Goal: Task Accomplishment & Management: Complete application form

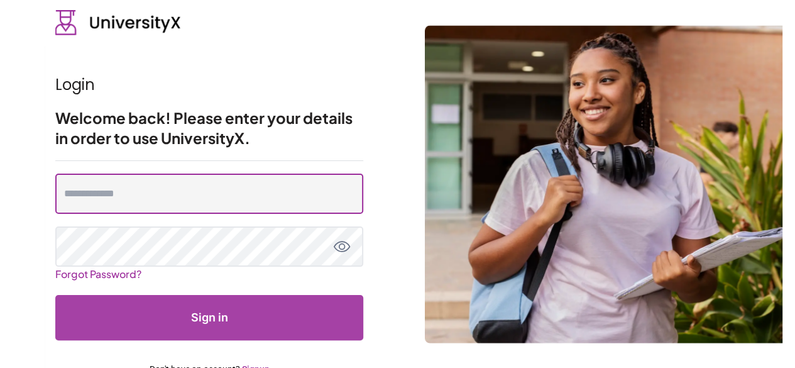
type input "**********"
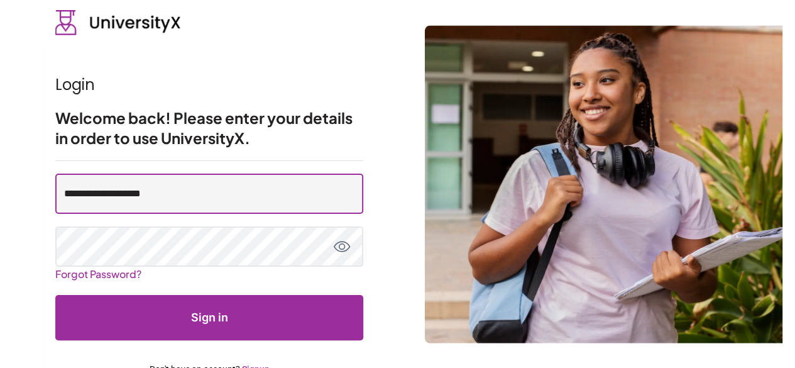
click at [263, 192] on input "**********" at bounding box center [209, 193] width 308 height 40
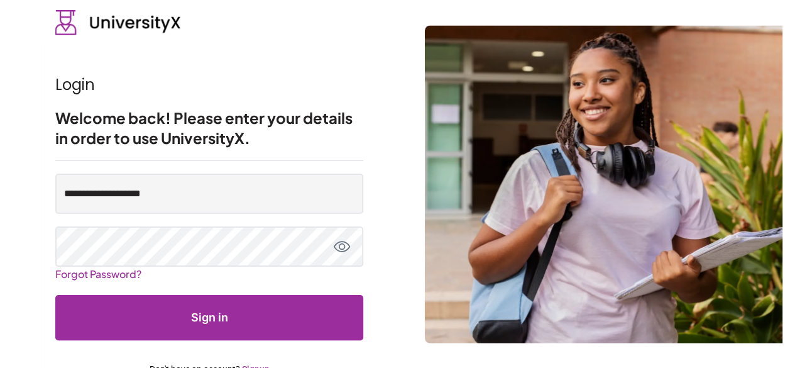
click at [231, 304] on button "Sign in" at bounding box center [209, 317] width 308 height 45
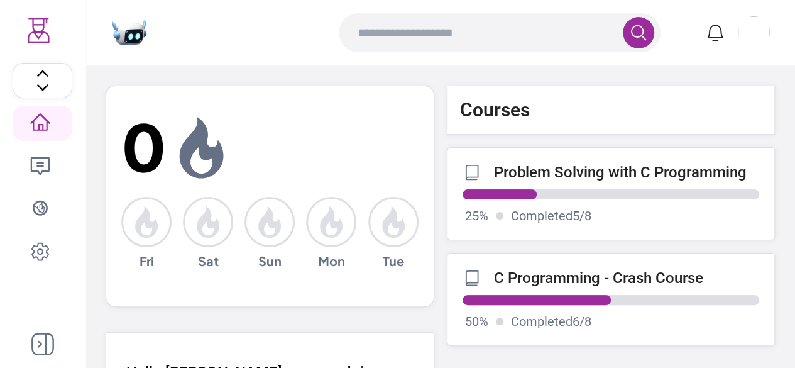
click at [45, 259] on icon at bounding box center [40, 251] width 20 height 20
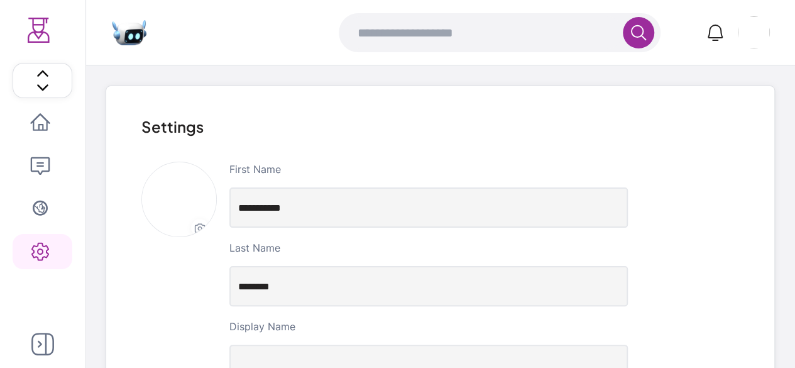
scroll to position [320, 0]
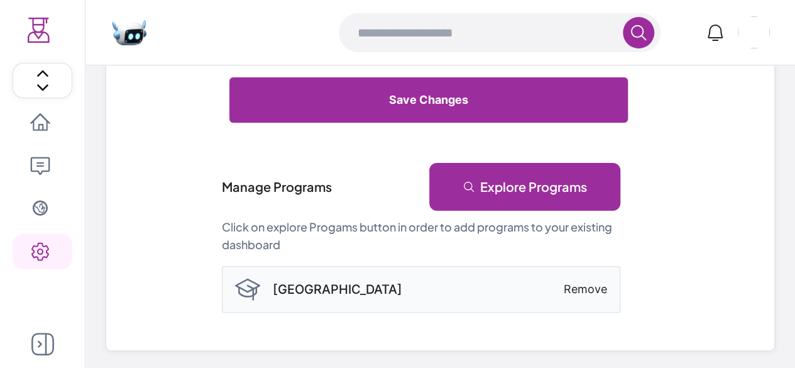
click at [538, 201] on link "Explore Programs" at bounding box center [524, 187] width 191 height 48
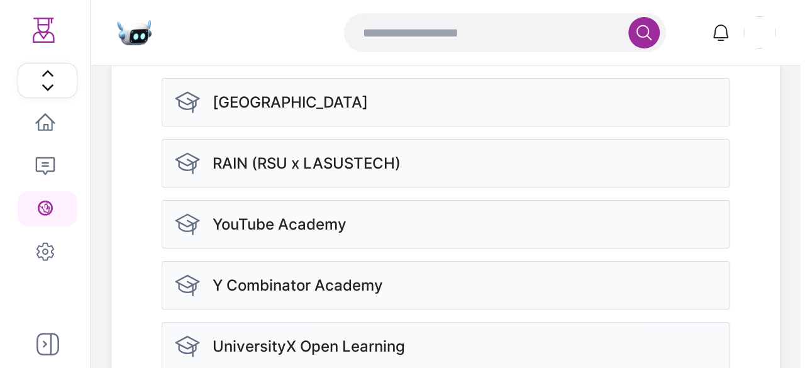
scroll to position [419, 0]
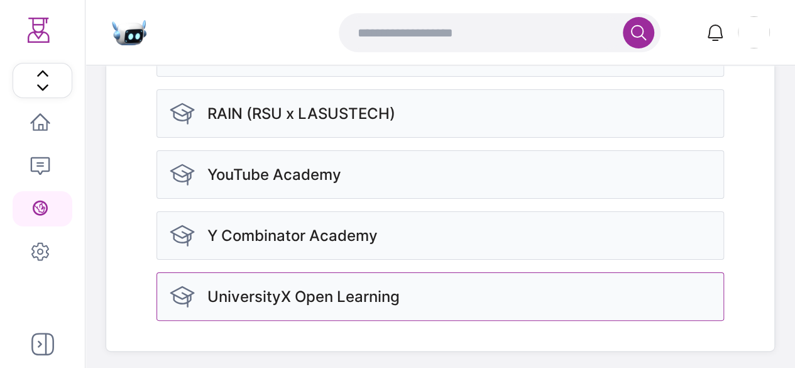
click at [412, 302] on div "UniversityX Open Learning" at bounding box center [441, 296] width 568 height 48
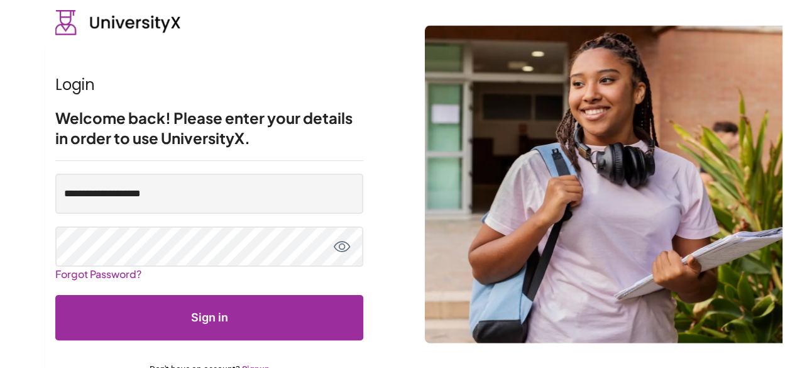
click at [201, 311] on button "Sign in" at bounding box center [209, 317] width 308 height 45
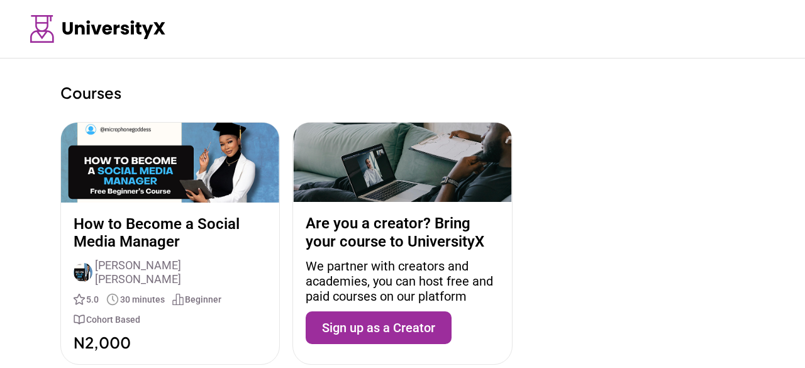
click at [174, 219] on p "How to Become a Social Media Manager" at bounding box center [170, 233] width 193 height 36
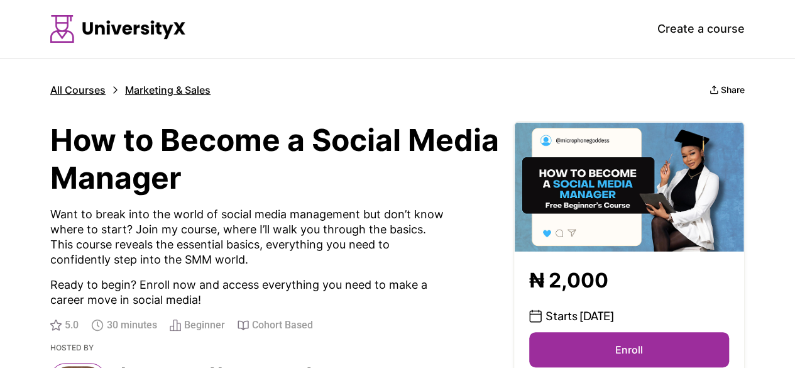
click at [627, 354] on button "Enroll" at bounding box center [629, 349] width 200 height 35
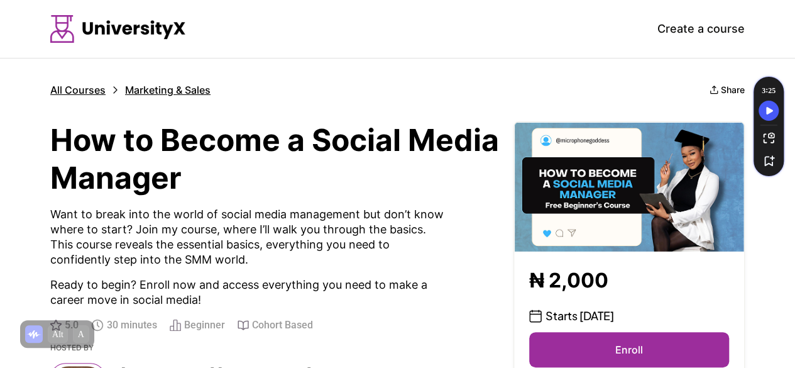
click at [627, 354] on button "Enroll" at bounding box center [629, 349] width 200 height 35
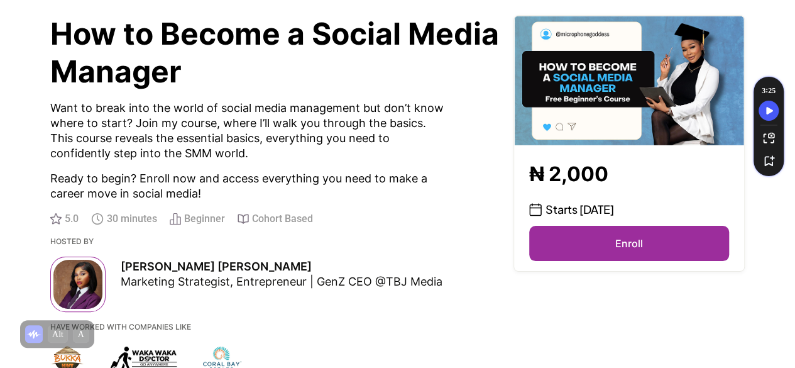
scroll to position [111, 0]
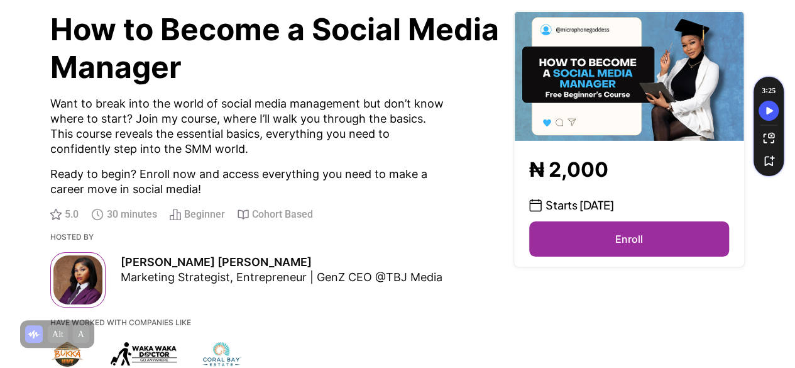
click at [607, 236] on button "Enroll" at bounding box center [629, 238] width 200 height 35
click at [598, 243] on button "Enroll" at bounding box center [629, 238] width 200 height 35
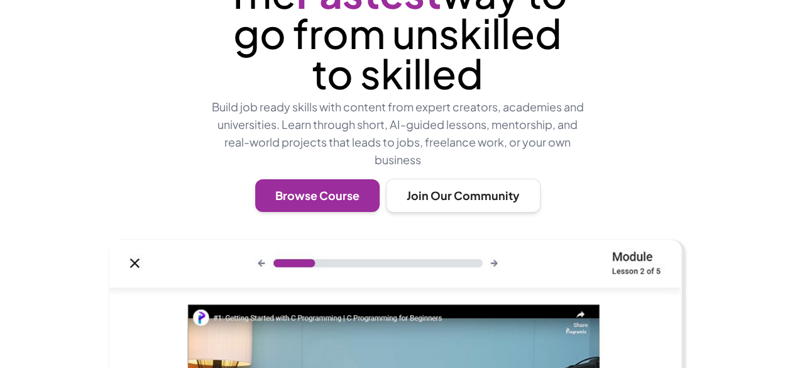
scroll to position [158, 0]
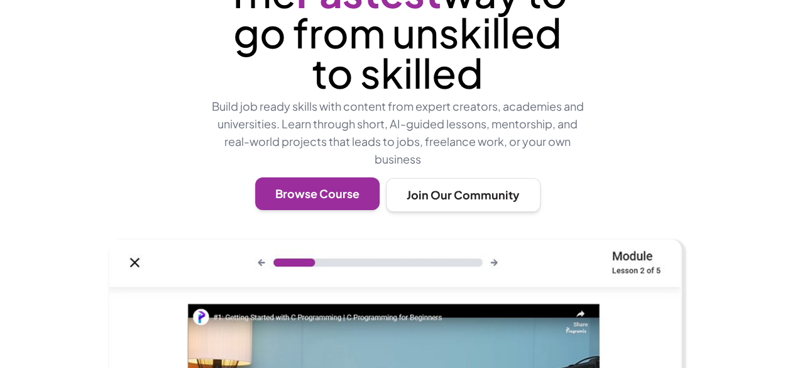
click at [307, 210] on button "Browse Course" at bounding box center [317, 193] width 124 height 33
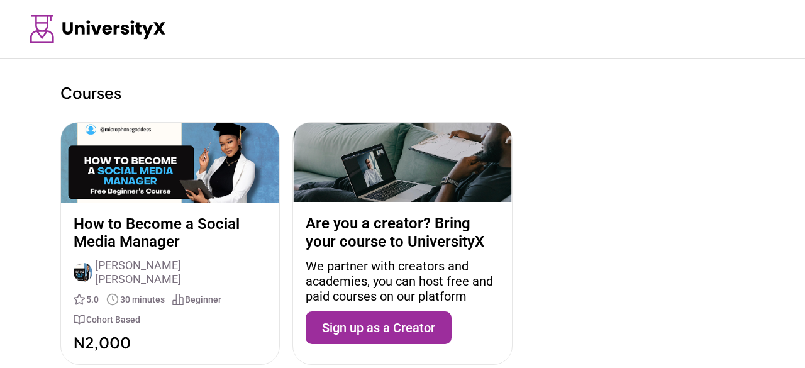
click at [152, 299] on div "How to Become a Social Media Manager Becky Joe 5.0 30 minutes Beginner Cohort B…" at bounding box center [170, 283] width 218 height 162
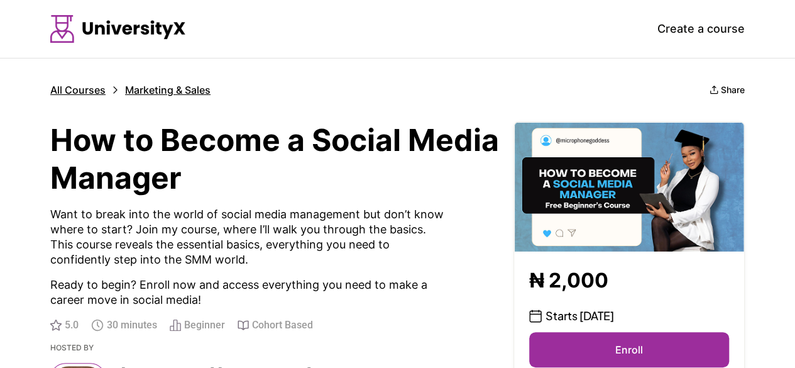
click at [589, 334] on button "Enroll" at bounding box center [629, 349] width 200 height 35
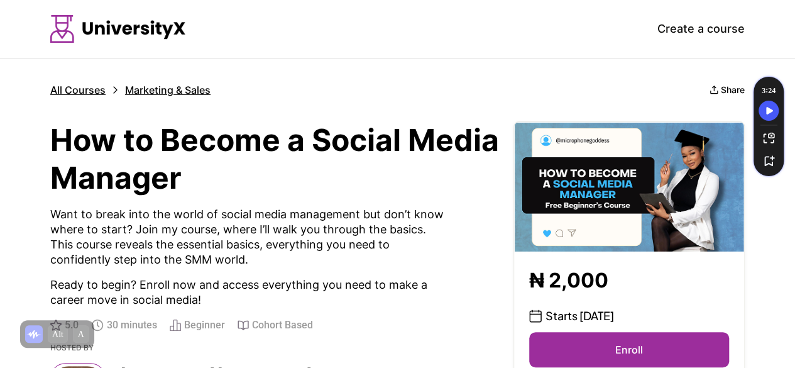
click at [608, 345] on button "Enroll" at bounding box center [629, 349] width 200 height 35
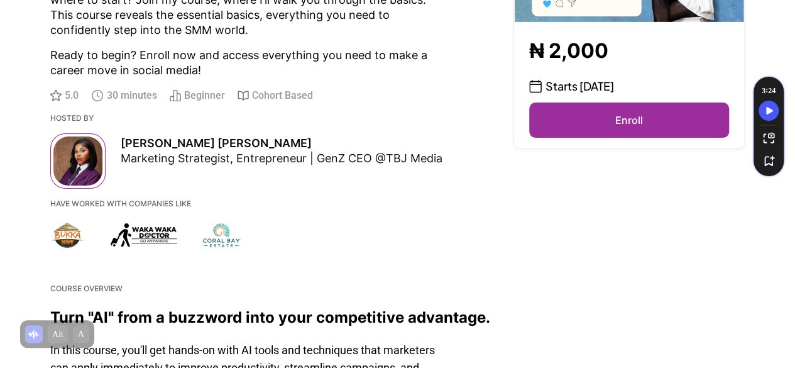
scroll to position [231, 0]
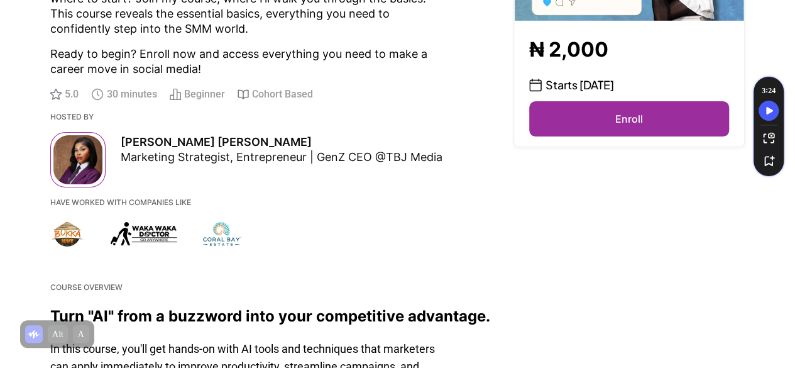
click at [654, 126] on button "Enroll" at bounding box center [629, 118] width 200 height 35
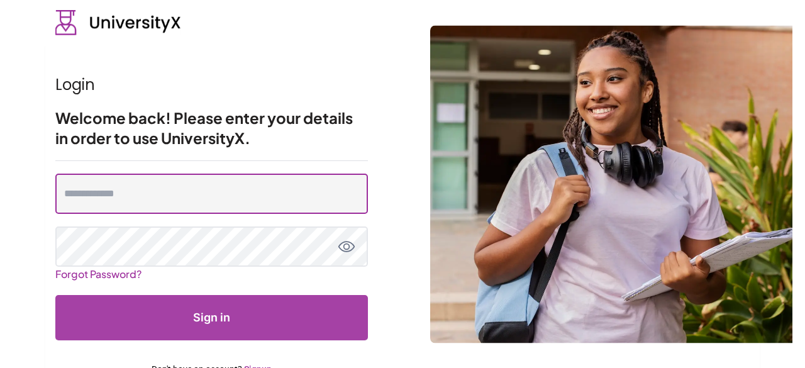
drag, startPoint x: 238, startPoint y: 170, endPoint x: 210, endPoint y: 174, distance: 27.9
click at [210, 174] on input "email" at bounding box center [211, 193] width 312 height 40
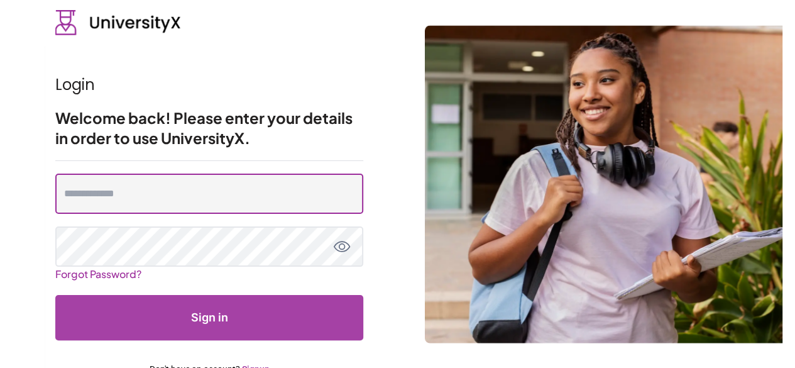
type input "**********"
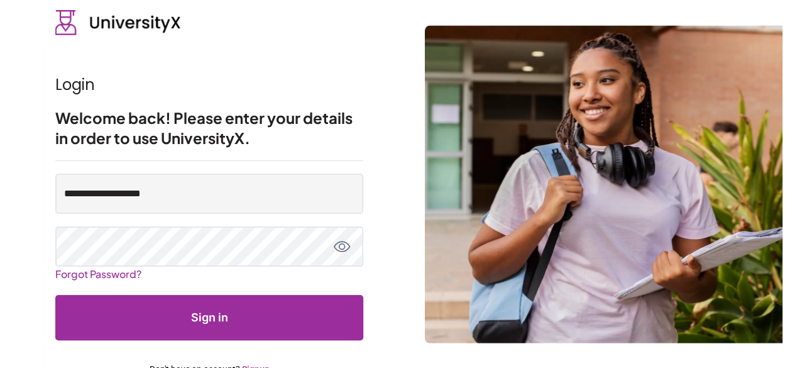
click at [223, 314] on button "Sign in" at bounding box center [209, 317] width 308 height 45
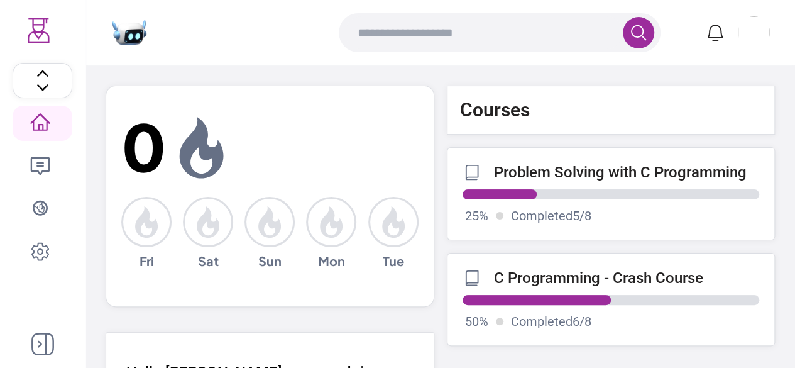
click at [40, 344] on icon at bounding box center [42, 343] width 23 height 23
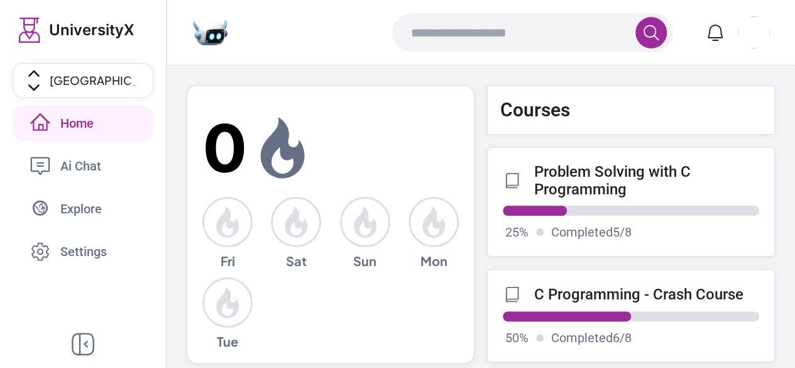
click at [634, 285] on p "C Programming - Crash Course" at bounding box center [638, 294] width 209 height 18
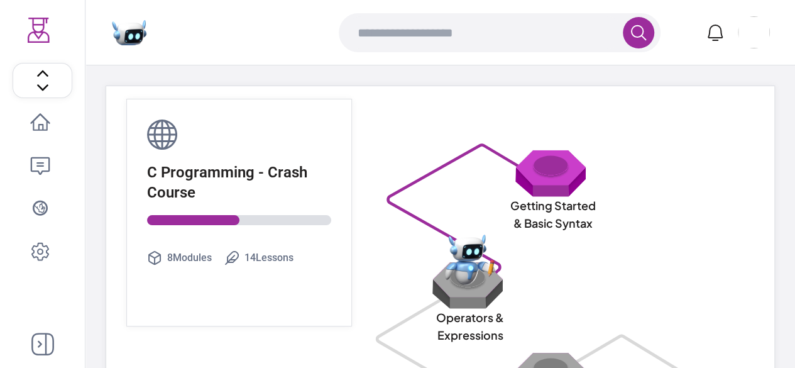
click at [554, 170] on img at bounding box center [553, 173] width 80 height 48
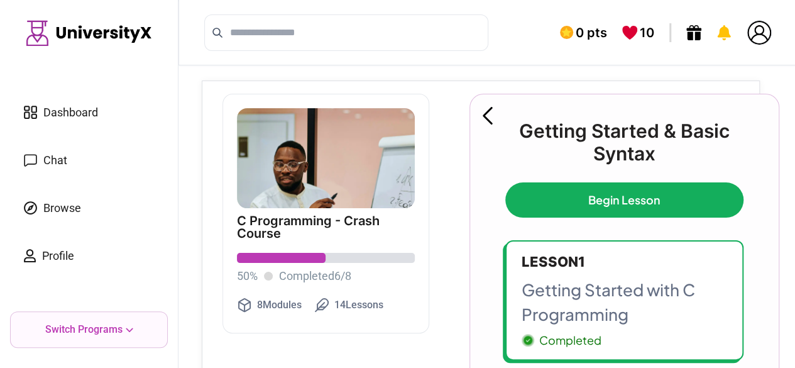
click at [75, 108] on span "Dashboard" at bounding box center [70, 113] width 55 height 18
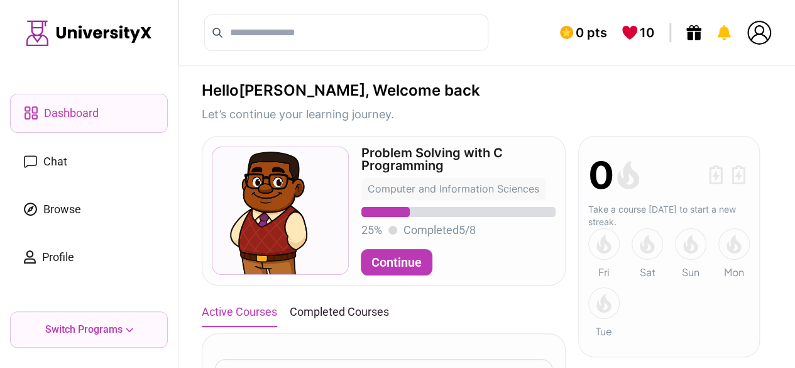
click at [112, 340] on div "Switch Programs" at bounding box center [89, 329] width 158 height 36
click at [126, 329] on icon at bounding box center [130, 329] width 8 height 4
click at [82, 327] on p "Switch Programs" at bounding box center [83, 329] width 77 height 15
click at [118, 325] on p "Switch Programs" at bounding box center [83, 329] width 77 height 15
click at [409, 260] on button "Continue" at bounding box center [396, 262] width 70 height 25
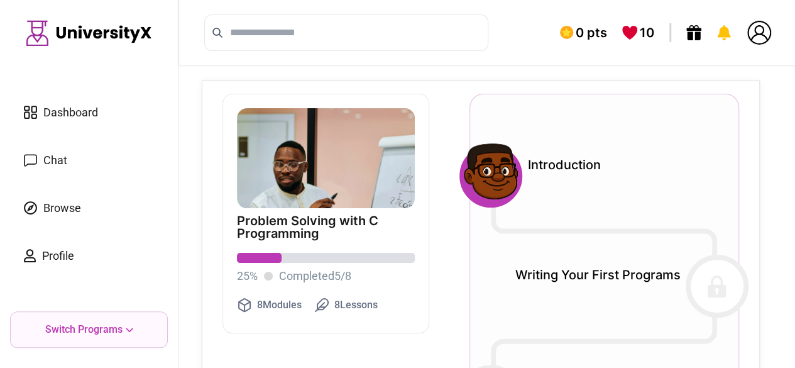
click at [493, 179] on img at bounding box center [489, 174] width 70 height 70
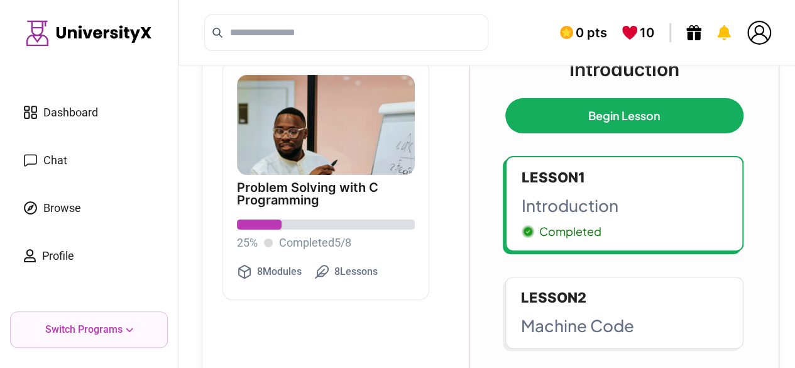
scroll to position [63, 0]
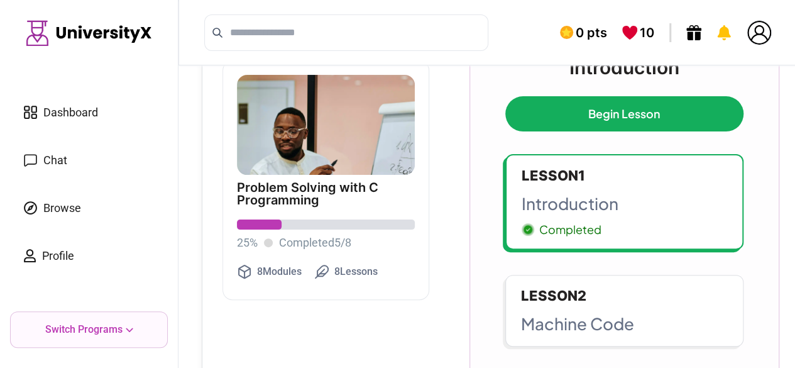
click at [613, 306] on link "Lesson 2 Machine Code" at bounding box center [624, 311] width 238 height 72
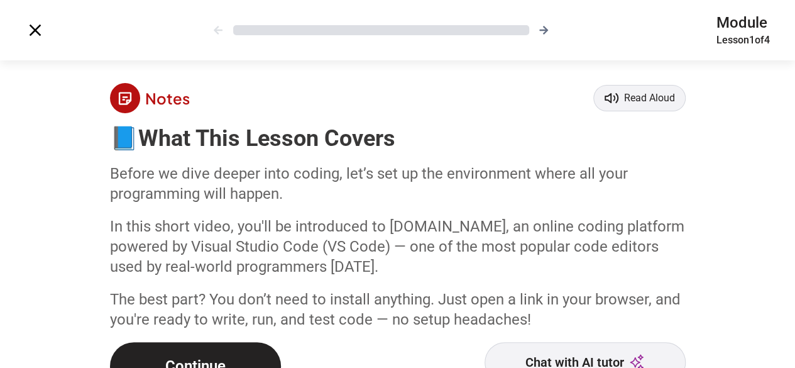
scroll to position [41, 0]
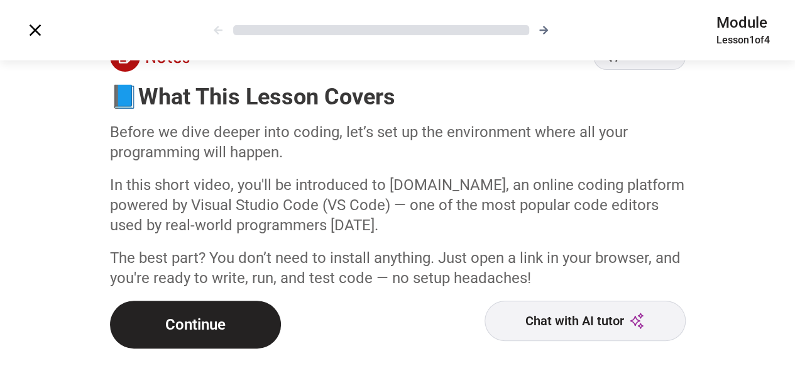
click at [213, 331] on button "Continue" at bounding box center [195, 324] width 171 height 48
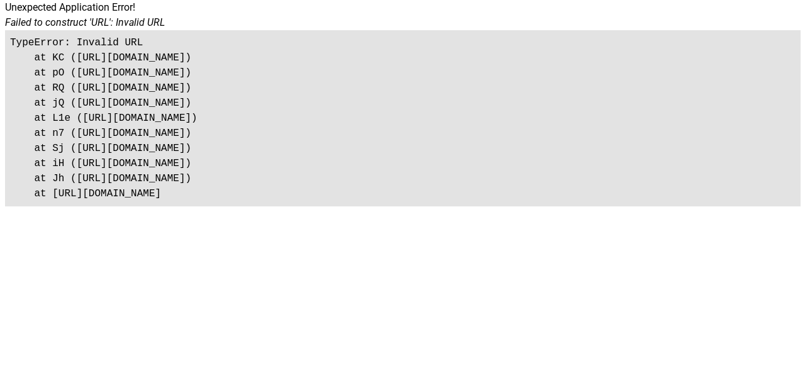
scroll to position [0, 0]
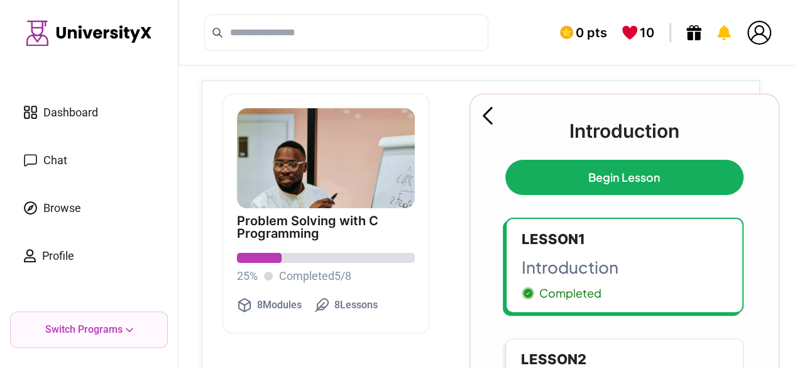
click at [489, 119] on icon at bounding box center [488, 116] width 10 height 18
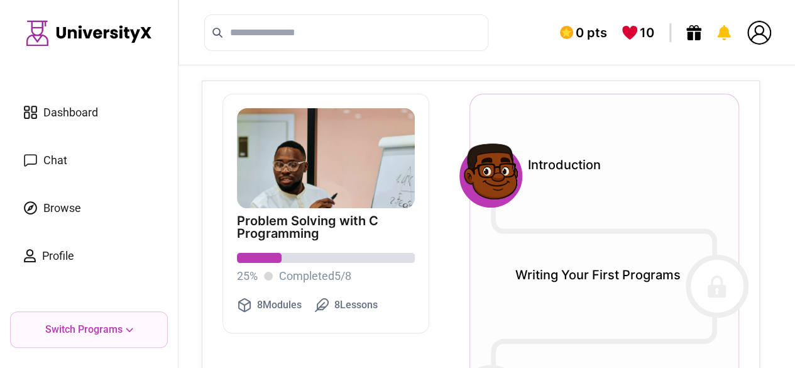
click at [77, 106] on span "Dashboard" at bounding box center [70, 113] width 55 height 18
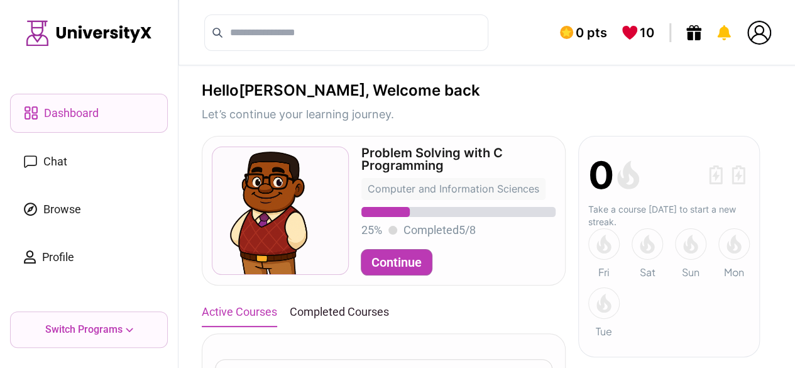
click at [603, 248] on icon at bounding box center [603, 243] width 15 height 19
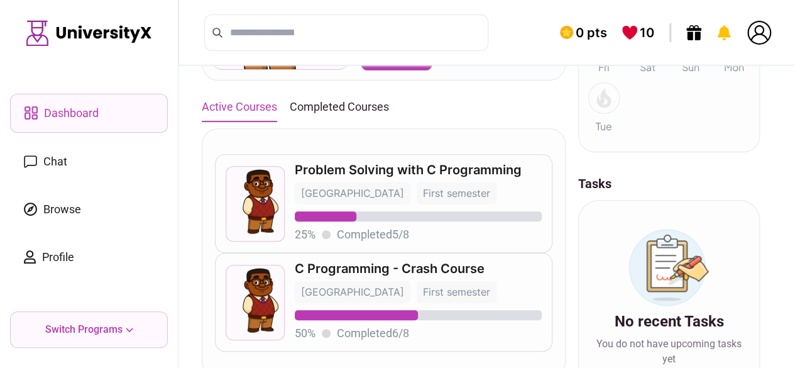
scroll to position [206, 0]
click at [368, 261] on p "C Programming - Crash Course" at bounding box center [418, 267] width 247 height 13
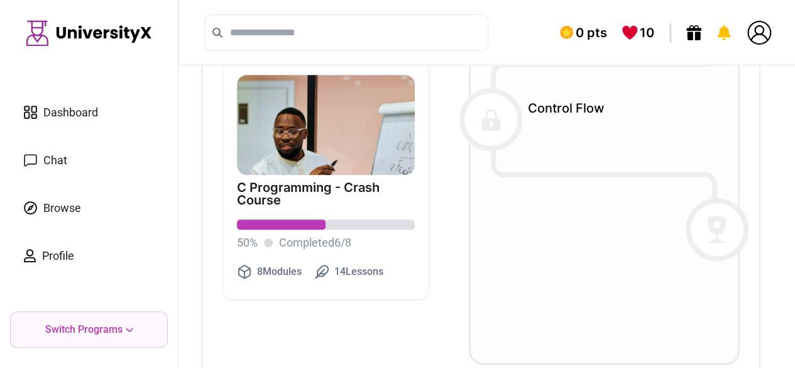
scroll to position [300, 0]
click at [703, 199] on div at bounding box center [717, 206] width 63 height 63
click at [715, 202] on icon at bounding box center [717, 206] width 19 height 28
click at [492, 96] on icon at bounding box center [491, 96] width 18 height 22
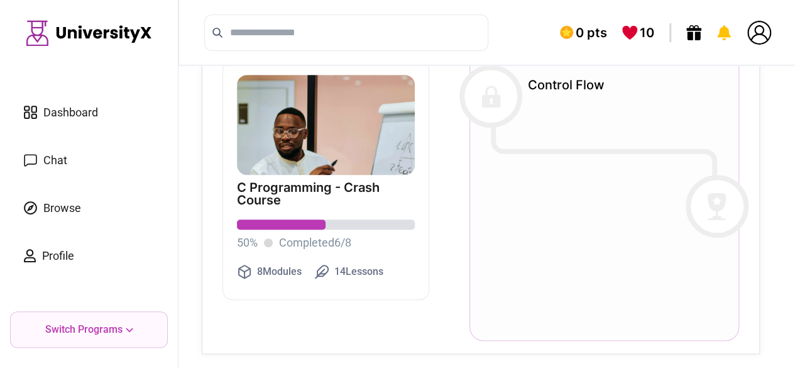
scroll to position [0, 0]
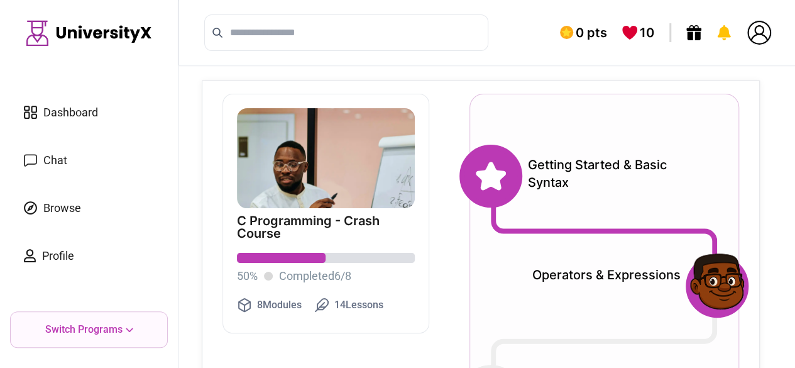
click at [492, 175] on icon at bounding box center [491, 176] width 30 height 28
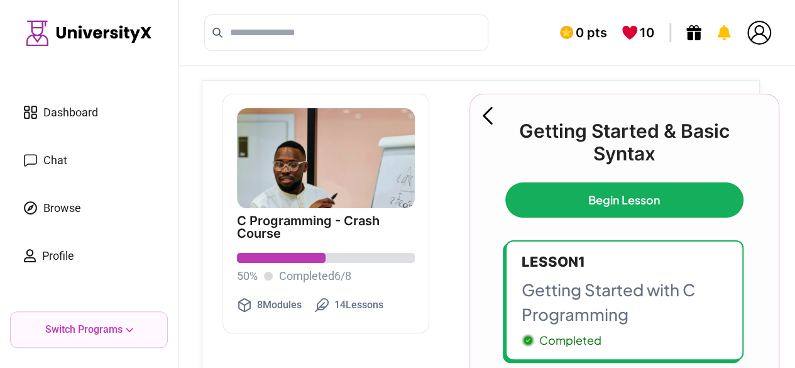
click at [483, 118] on icon at bounding box center [488, 116] width 10 height 18
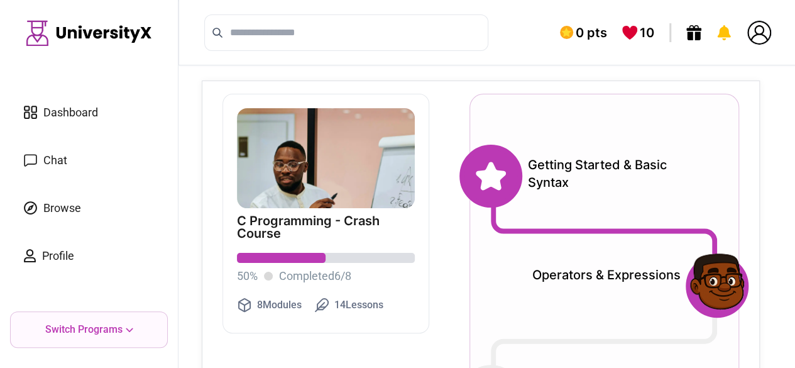
click at [82, 107] on span "Dashboard" at bounding box center [70, 113] width 55 height 18
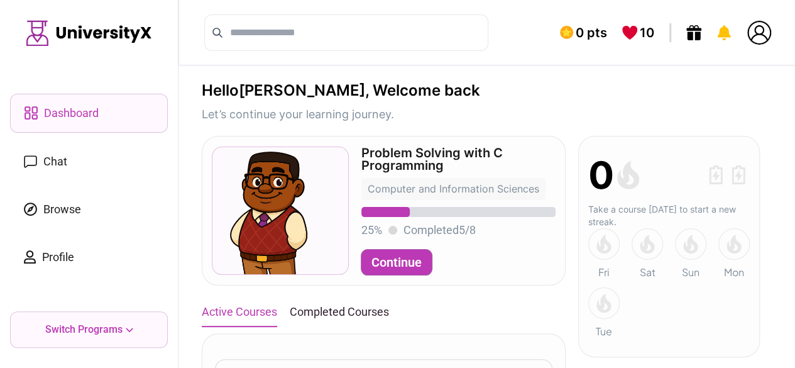
click at [96, 331] on p "Switch Programs" at bounding box center [83, 329] width 77 height 15
click at [59, 251] on span "Profile" at bounding box center [58, 257] width 32 height 18
click at [72, 211] on span "Browse" at bounding box center [62, 210] width 38 height 18
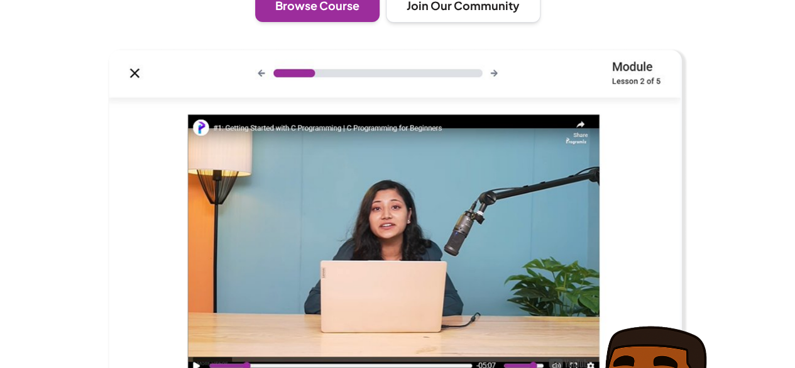
scroll to position [375, 0]
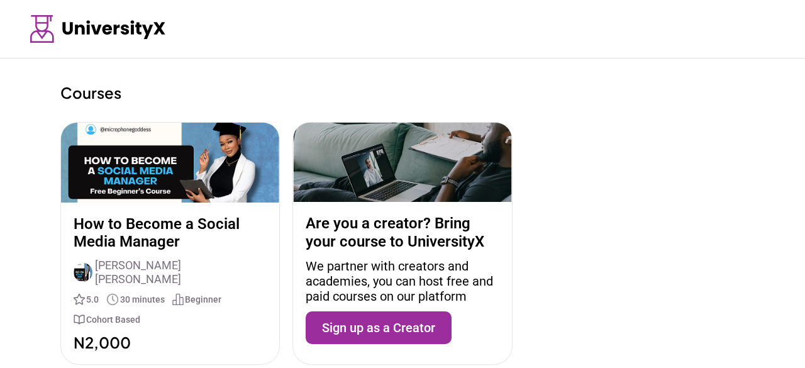
click at [177, 203] on div "How to Become a Social Media Manager [PERSON_NAME] [PERSON_NAME] 5.0 30 minutes…" at bounding box center [170, 283] width 218 height 162
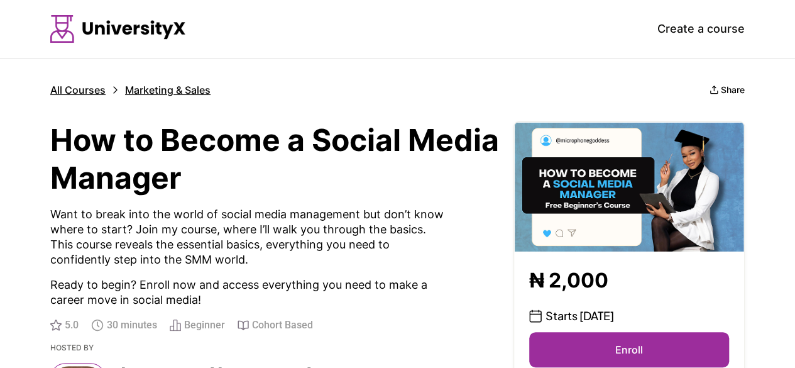
click at [618, 353] on button "Enroll" at bounding box center [629, 349] width 200 height 35
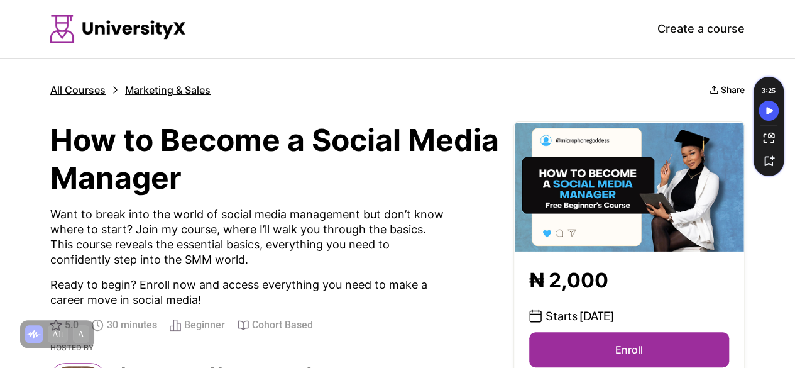
click at [618, 353] on button "Enroll" at bounding box center [629, 349] width 200 height 35
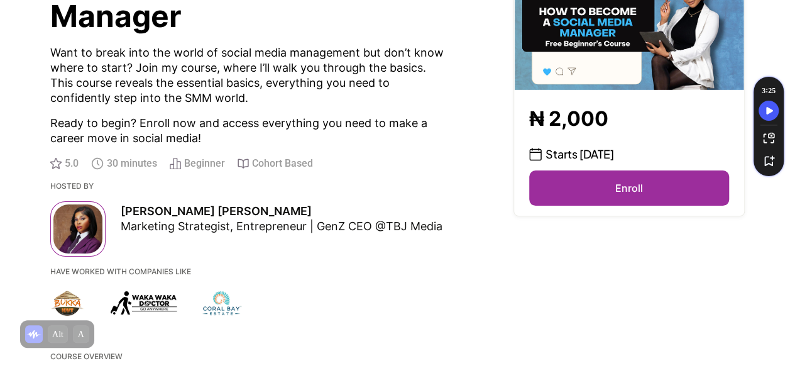
scroll to position [167, 0]
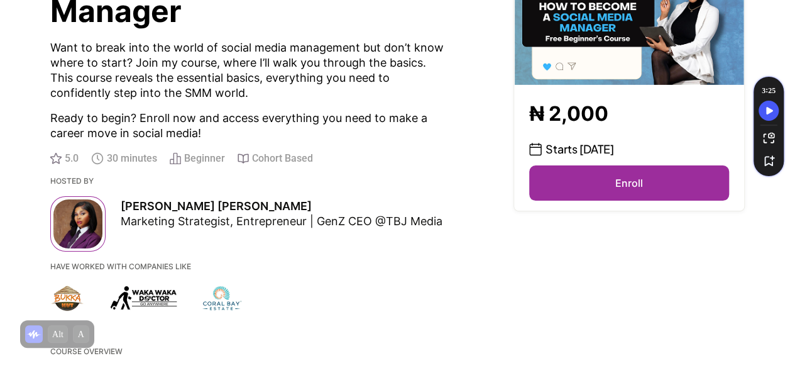
click at [640, 178] on button "Enroll" at bounding box center [629, 182] width 200 height 35
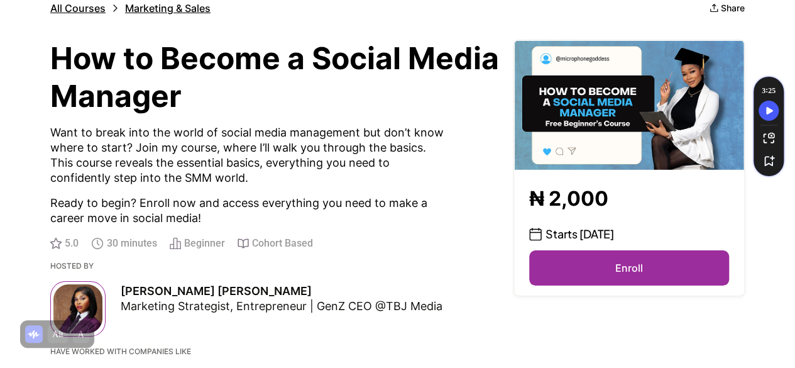
scroll to position [0, 0]
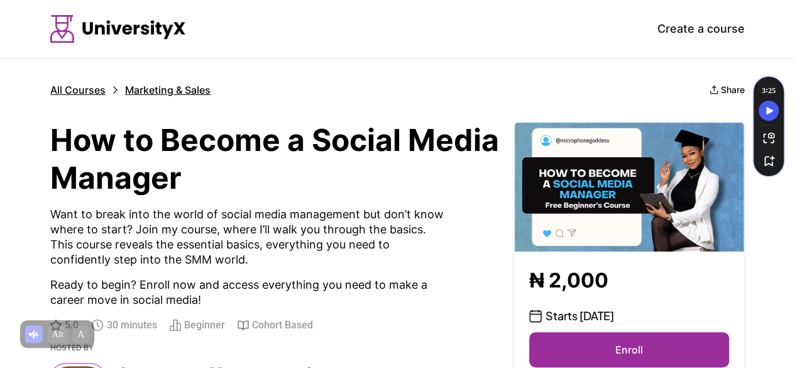
click at [640, 353] on button "Enroll" at bounding box center [629, 349] width 200 height 35
click at [600, 178] on img at bounding box center [629, 186] width 230 height 129
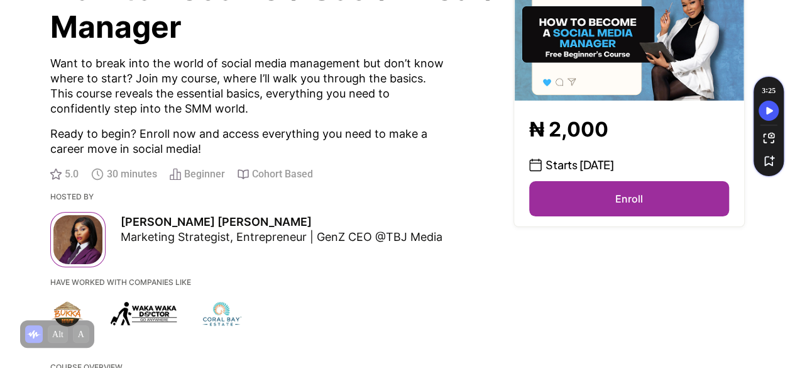
scroll to position [155, 0]
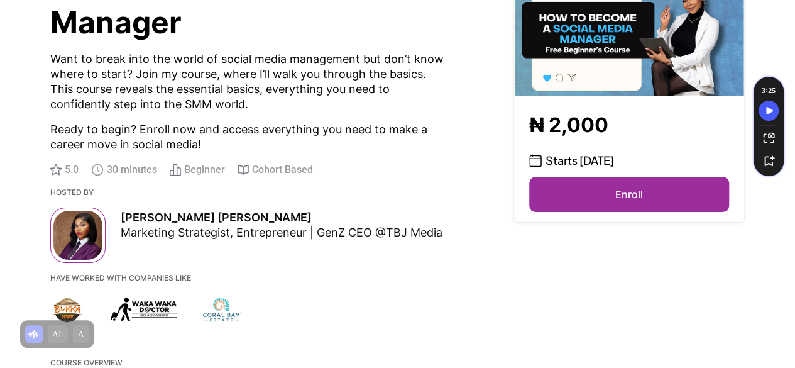
click at [616, 199] on button "Enroll" at bounding box center [629, 194] width 200 height 35
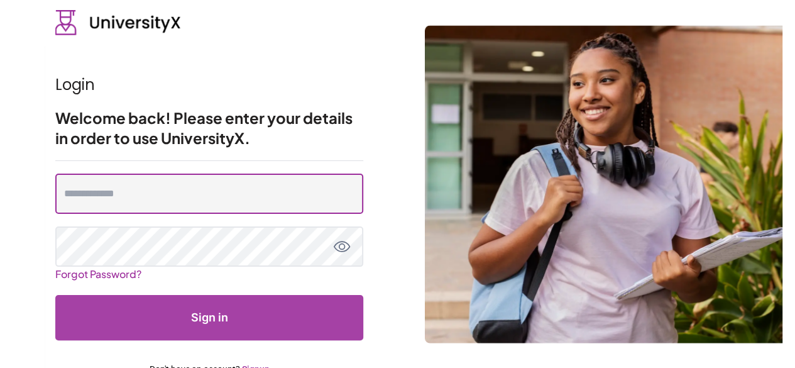
type input "**********"
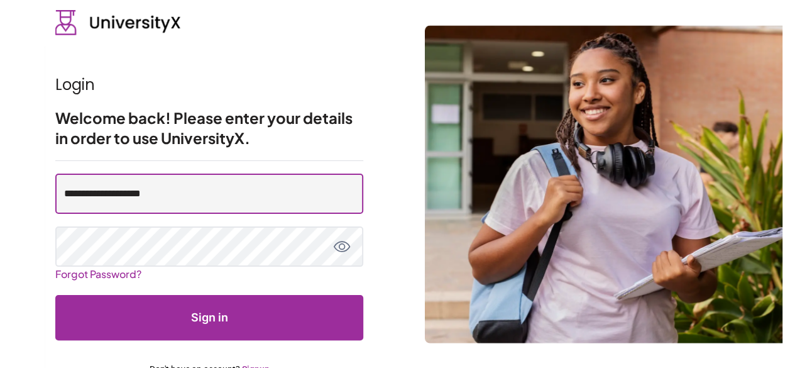
click at [161, 192] on input "**********" at bounding box center [209, 193] width 308 height 40
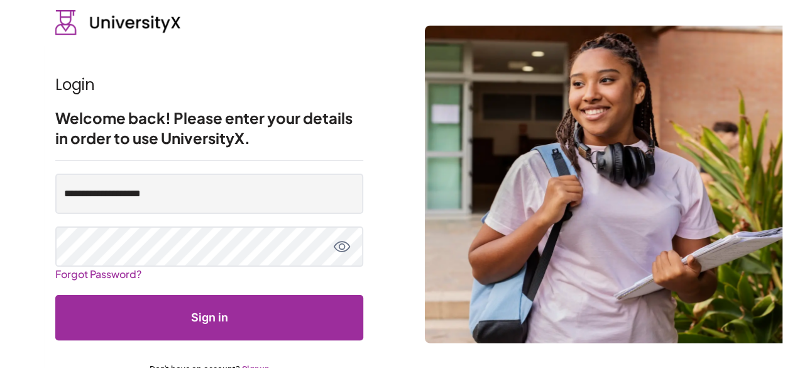
click at [232, 321] on button "Sign in" at bounding box center [209, 317] width 308 height 45
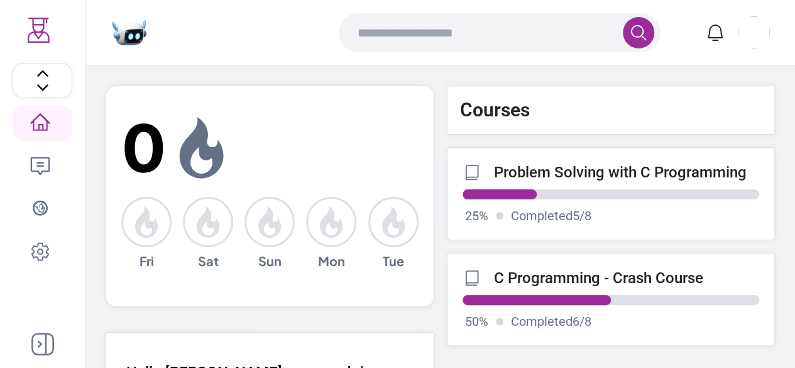
click at [43, 344] on icon at bounding box center [42, 343] width 23 height 23
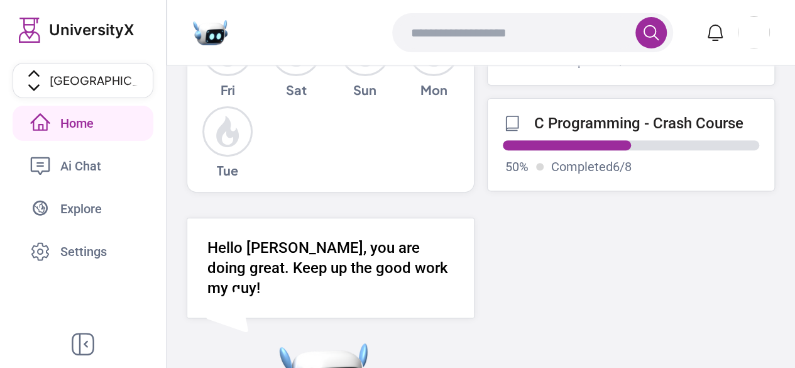
scroll to position [292, 0]
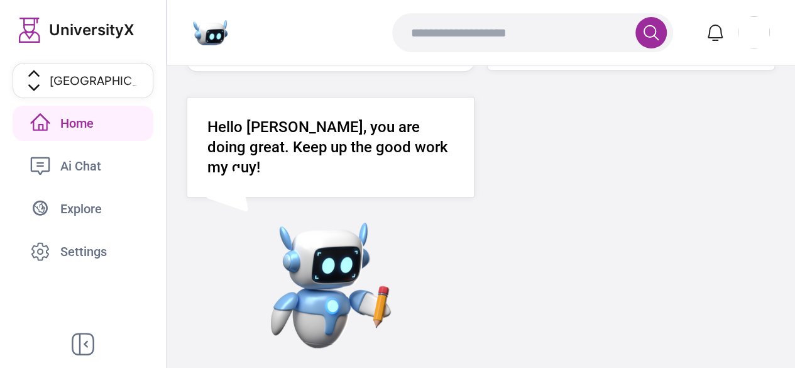
click at [96, 167] on span "Ai Chat" at bounding box center [85, 166] width 50 height 18
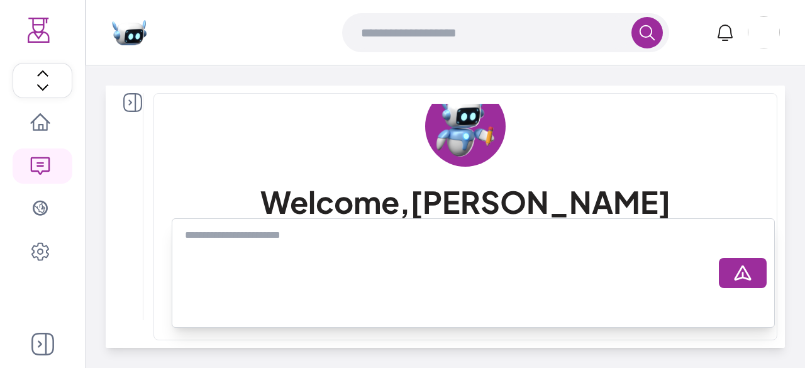
click at [128, 100] on icon at bounding box center [132, 102] width 19 height 19
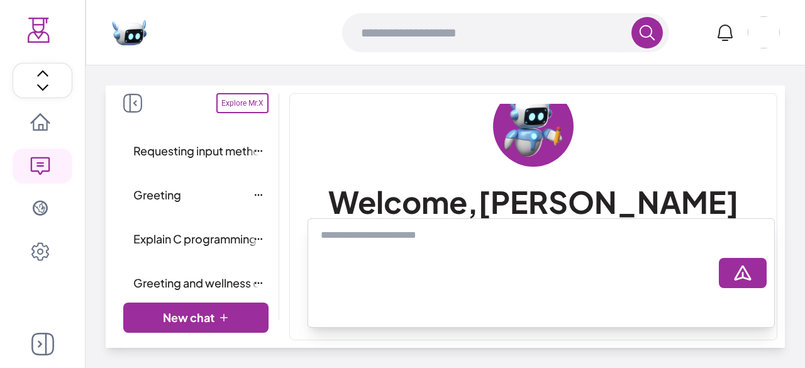
click at [48, 344] on icon at bounding box center [42, 343] width 23 height 23
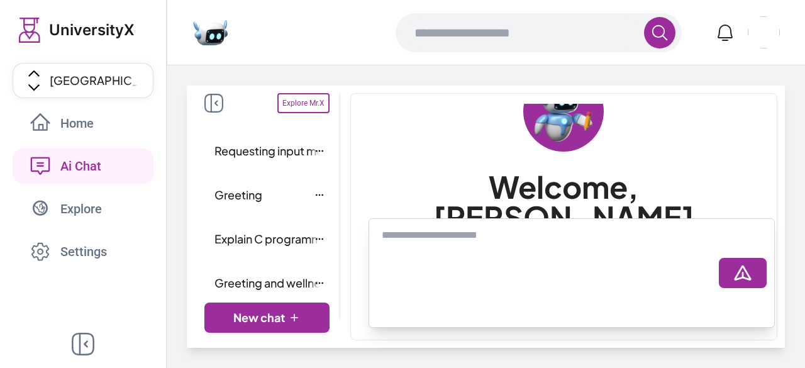
click at [75, 210] on span "Explore" at bounding box center [88, 209] width 57 height 18
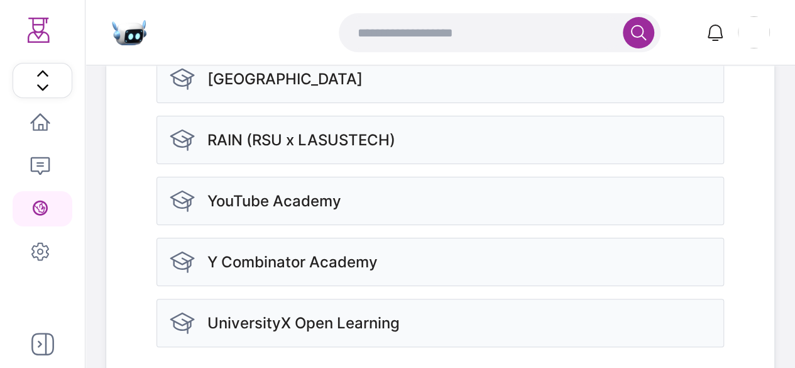
scroll to position [419, 0]
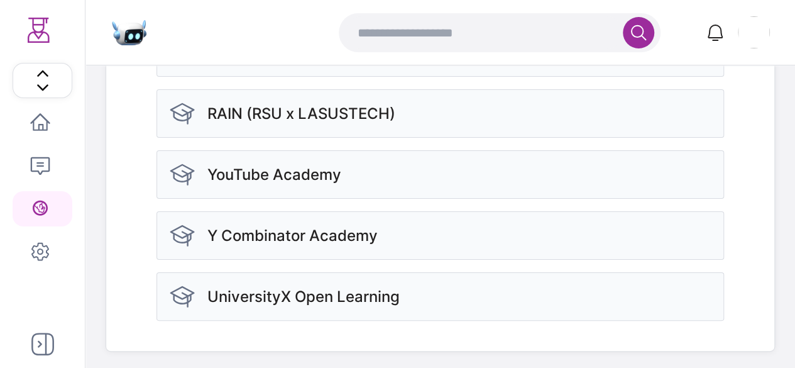
click at [44, 256] on icon at bounding box center [40, 251] width 16 height 17
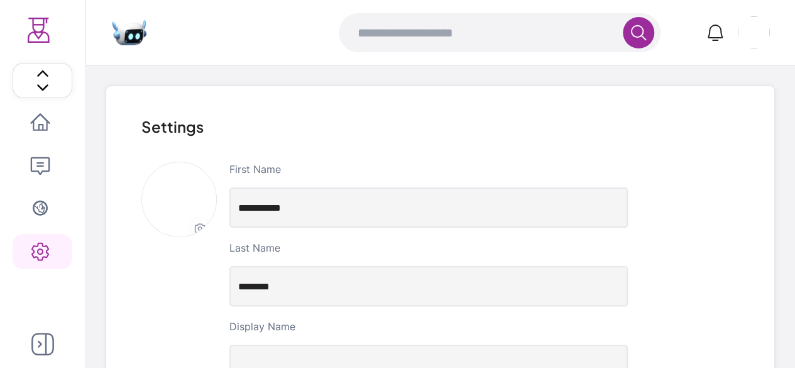
click at [41, 124] on icon at bounding box center [39, 122] width 19 height 18
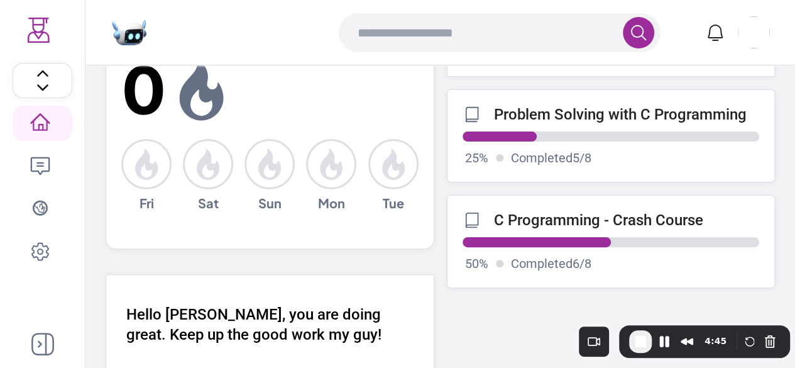
drag, startPoint x: 141, startPoint y: 326, endPoint x: 704, endPoint y: 361, distance: 563.6
click at [704, 361] on body "UniversityX Home Ai Chat Explore Settings 0 Fri Sat Sun Mon Tue Hello [PERSON_N…" at bounding box center [397, 277] width 795 height 538
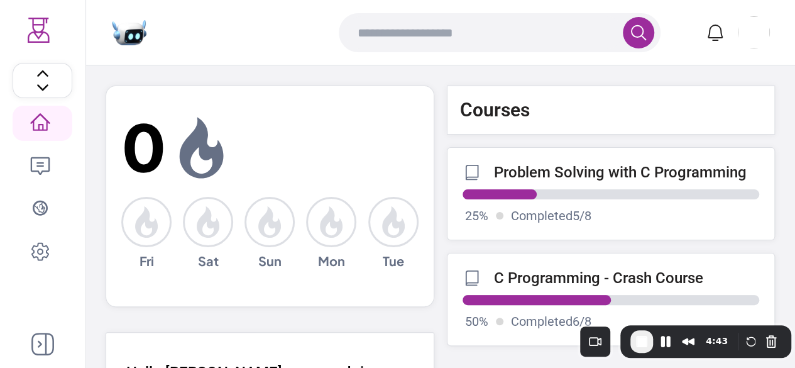
click at [44, 341] on icon at bounding box center [42, 343] width 23 height 23
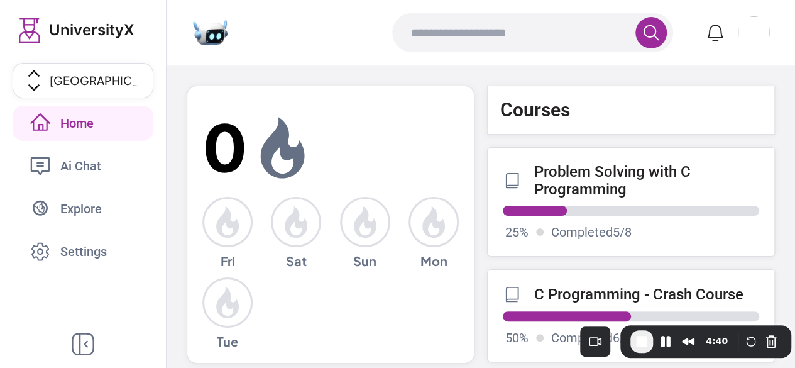
click at [82, 344] on icon at bounding box center [83, 343] width 23 height 23
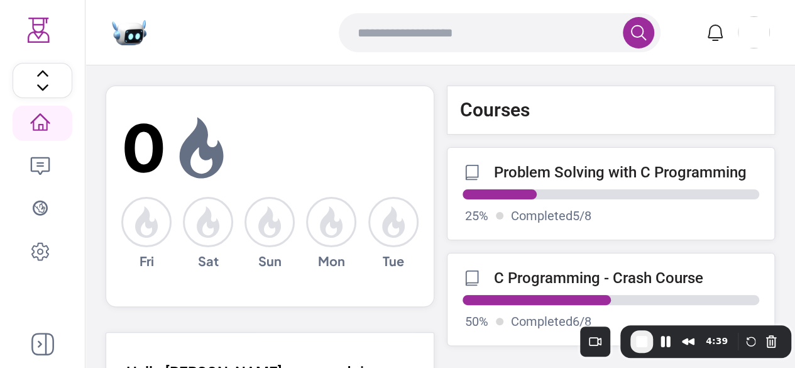
click at [45, 344] on icon at bounding box center [42, 343] width 23 height 23
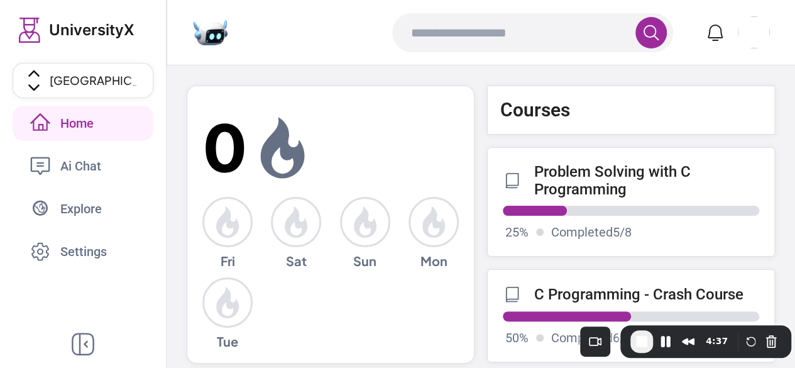
click at [70, 247] on span "Settings" at bounding box center [97, 252] width 75 height 18
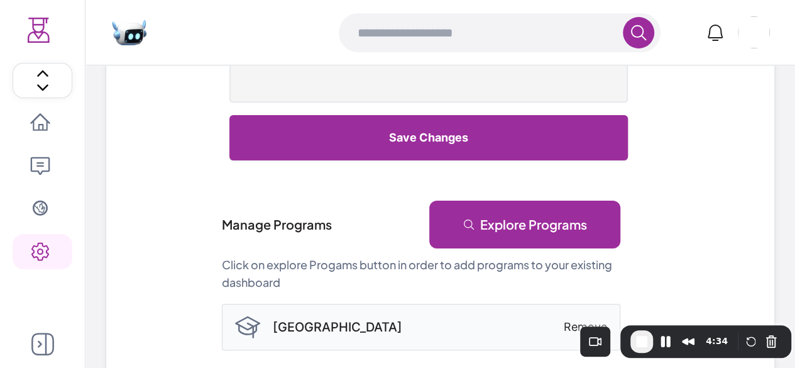
scroll to position [320, 0]
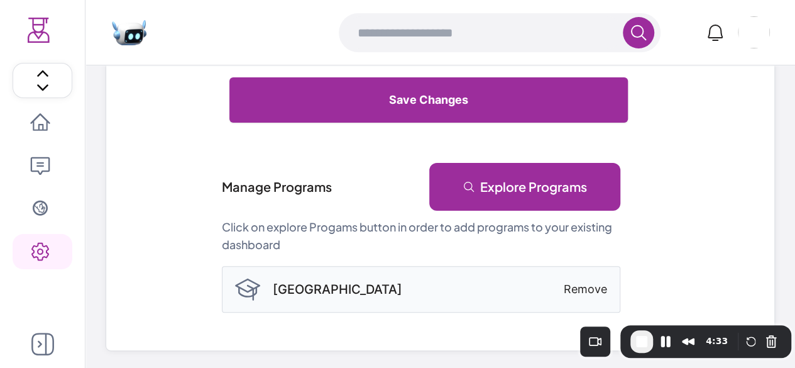
click at [513, 182] on link "Explore Programs" at bounding box center [524, 187] width 191 height 48
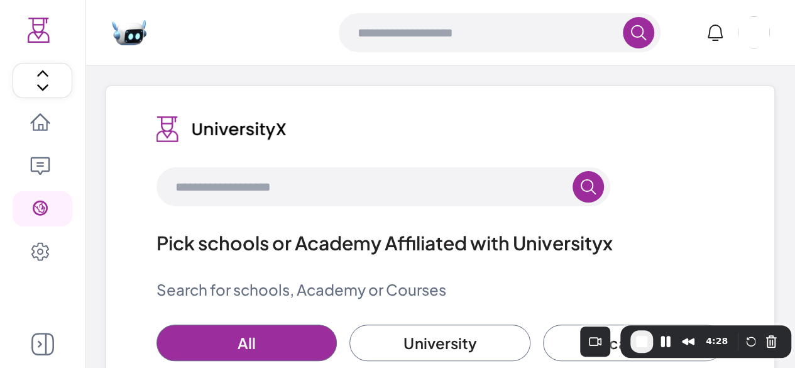
click at [36, 158] on icon at bounding box center [40, 166] width 19 height 18
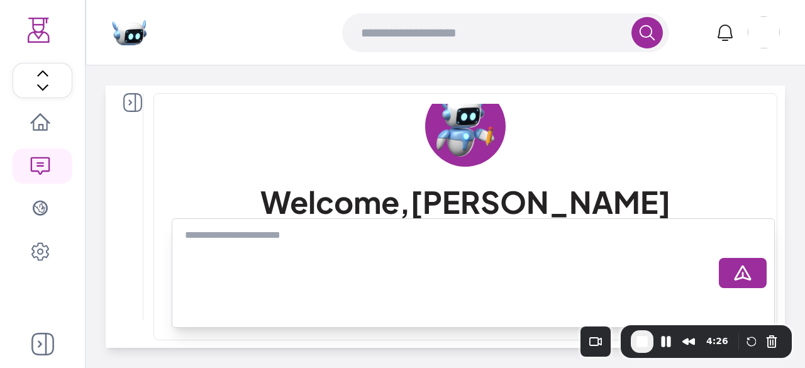
click at [130, 99] on icon at bounding box center [132, 102] width 19 height 19
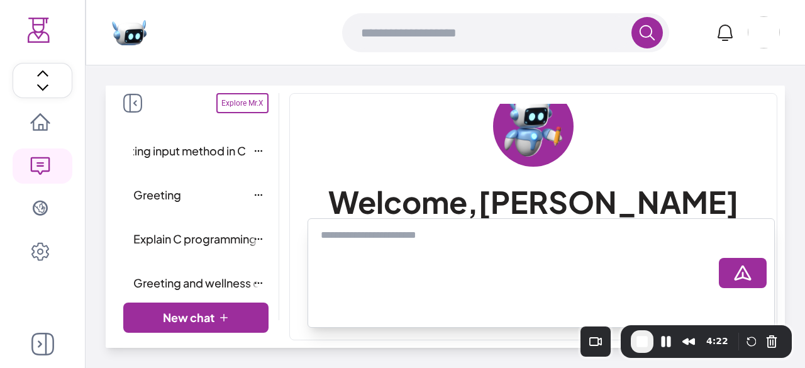
click at [160, 151] on span "Requesting input method in C" at bounding box center [168, 151] width 156 height 18
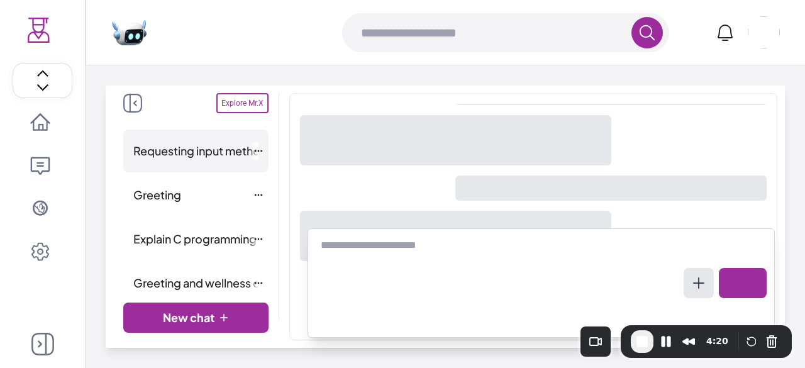
scroll to position [552, 0]
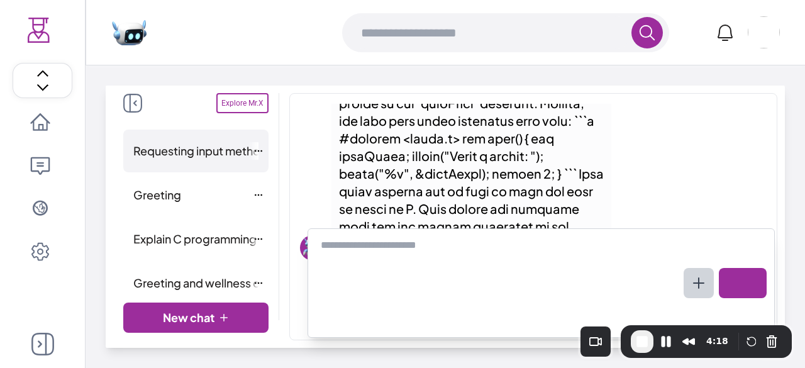
click at [700, 291] on button at bounding box center [698, 283] width 30 height 30
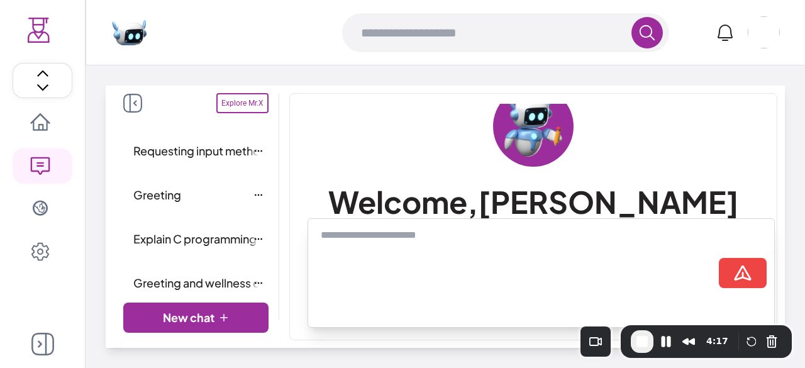
click at [585, 258] on textarea at bounding box center [517, 273] width 403 height 101
click at [180, 149] on span "Requesting input method in C" at bounding box center [168, 151] width 156 height 18
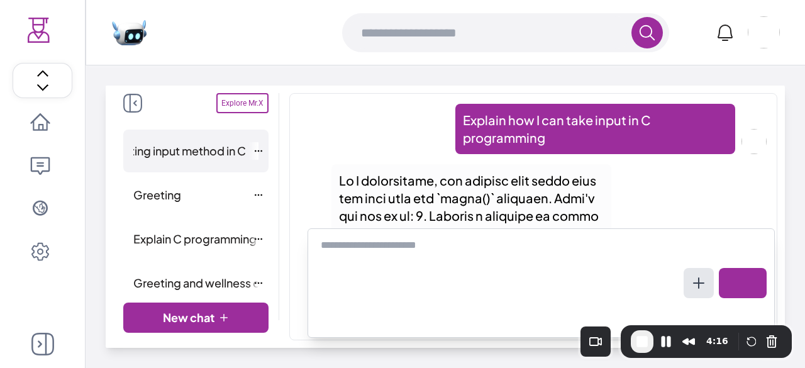
scroll to position [552, 0]
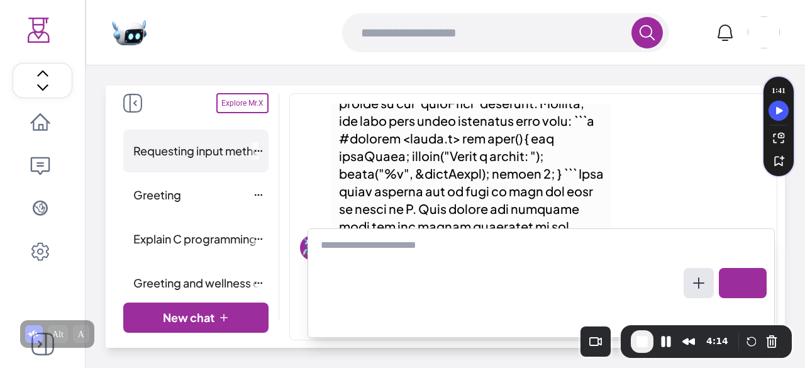
click at [459, 243] on textarea at bounding box center [500, 283] width 368 height 101
click at [692, 286] on icon at bounding box center [698, 282] width 15 height 15
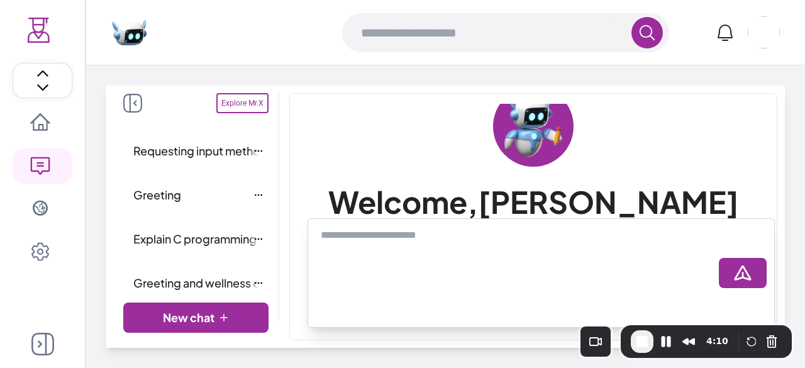
click at [590, 248] on textarea at bounding box center [517, 273] width 403 height 101
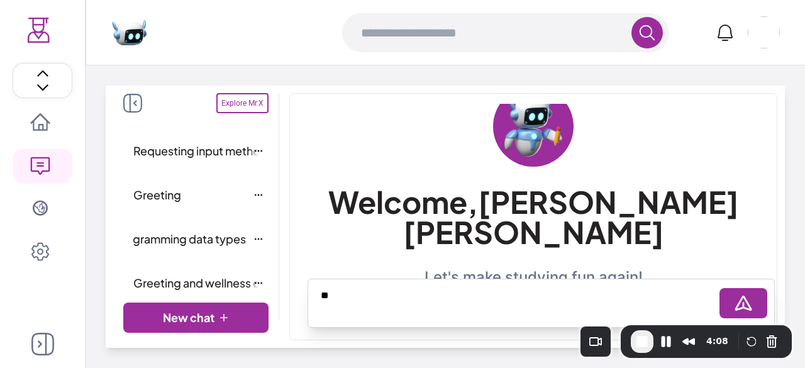
type textarea "**"
click at [182, 239] on span "Explain C programming data types" at bounding box center [154, 239] width 182 height 18
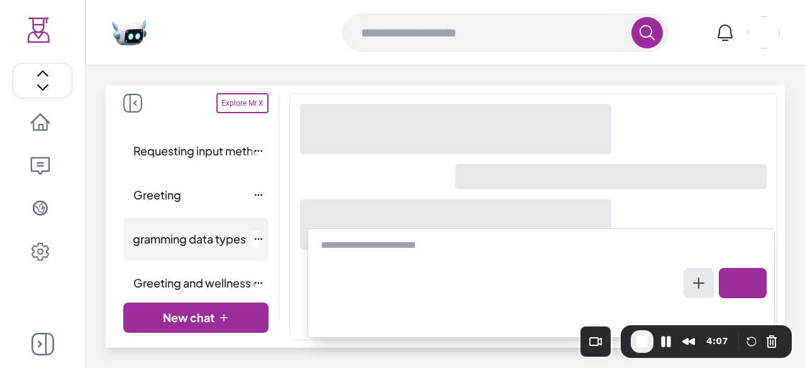
scroll to position [84, 0]
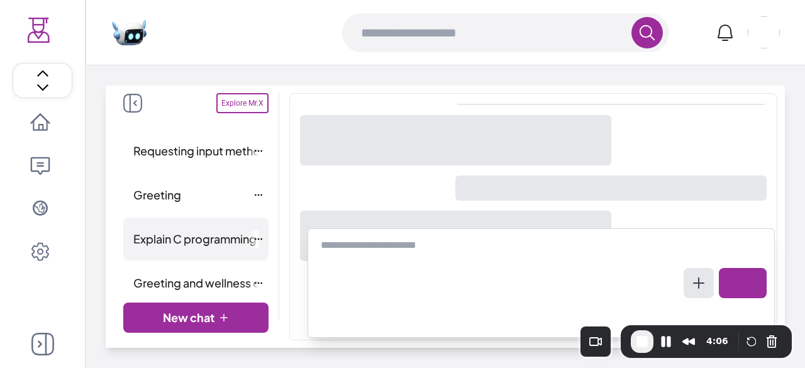
click at [253, 239] on icon at bounding box center [258, 239] width 10 height 10
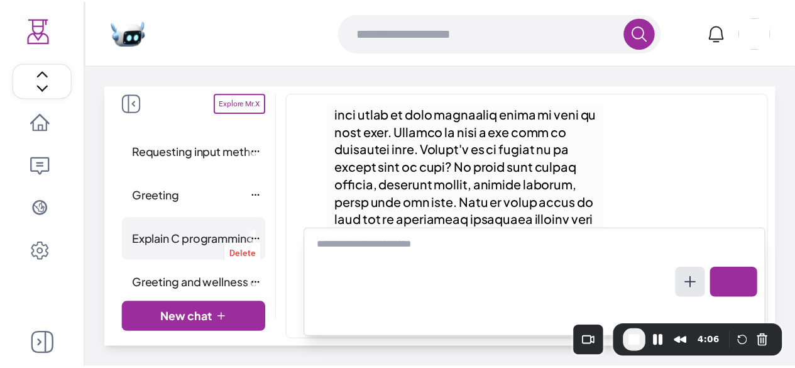
scroll to position [534, 0]
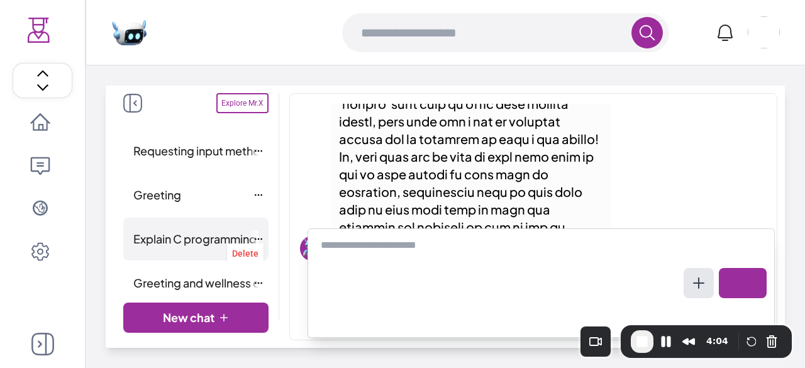
click at [368, 253] on textarea at bounding box center [500, 283] width 368 height 101
click at [752, 281] on button at bounding box center [742, 283] width 48 height 30
click at [703, 280] on icon at bounding box center [698, 282] width 15 height 15
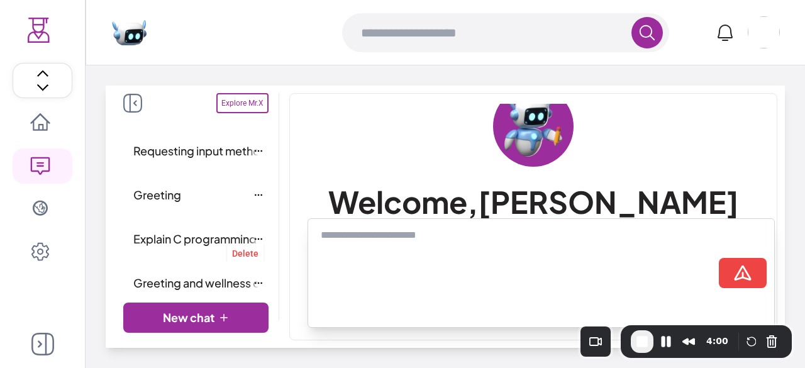
click at [43, 123] on icon at bounding box center [40, 123] width 20 height 20
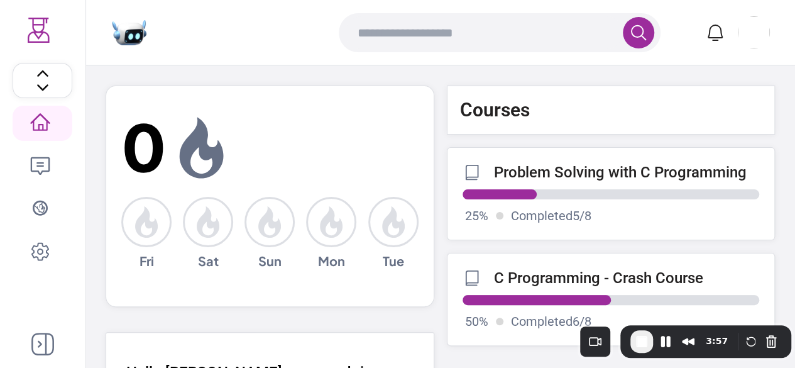
click at [47, 341] on icon at bounding box center [42, 343] width 23 height 23
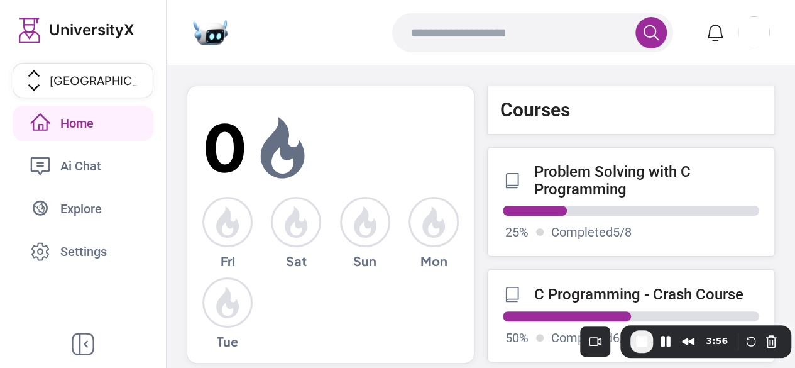
click at [588, 180] on p "Problem Solving with C Programming" at bounding box center [646, 180] width 225 height 35
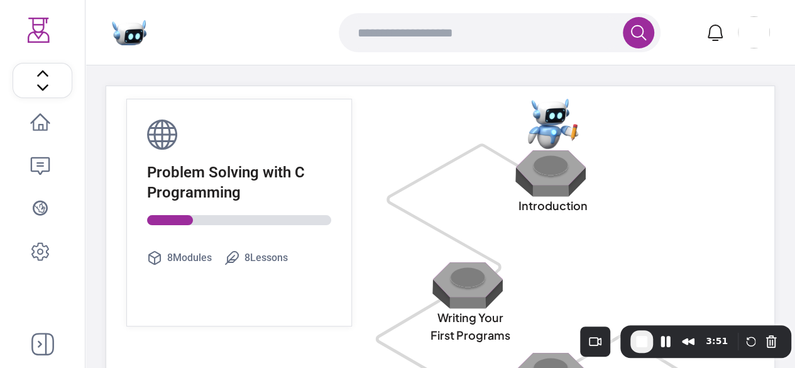
scroll to position [194, 0]
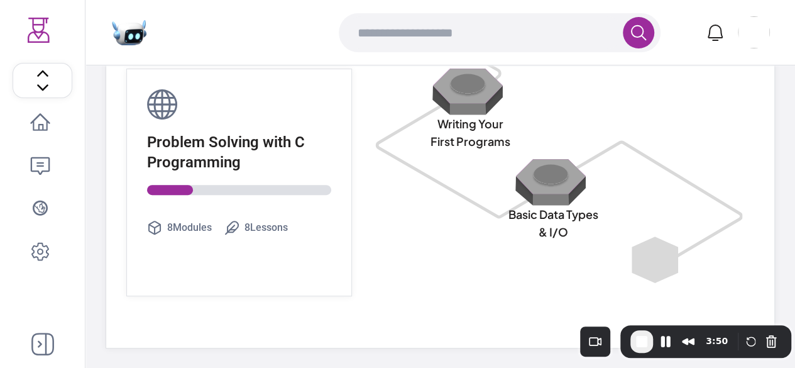
click at [668, 266] on polygon at bounding box center [654, 259] width 45 height 45
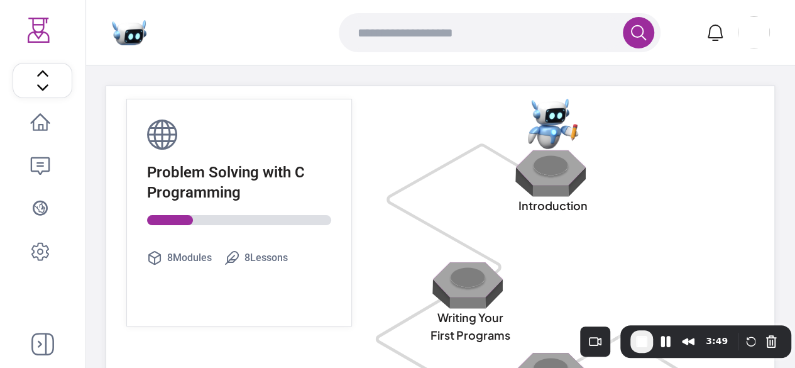
click at [563, 194] on img at bounding box center [553, 173] width 80 height 48
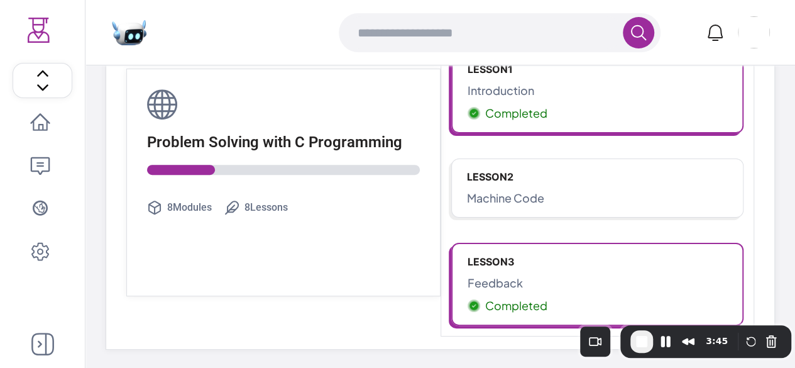
scroll to position [62, 0]
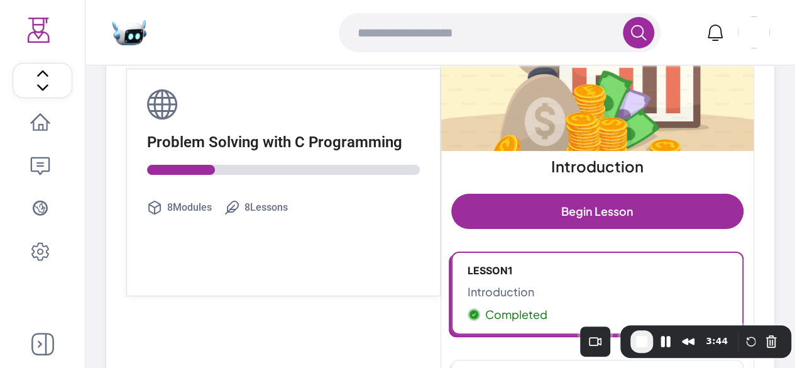
click at [536, 214] on link "Begin Lesson" at bounding box center [597, 211] width 293 height 35
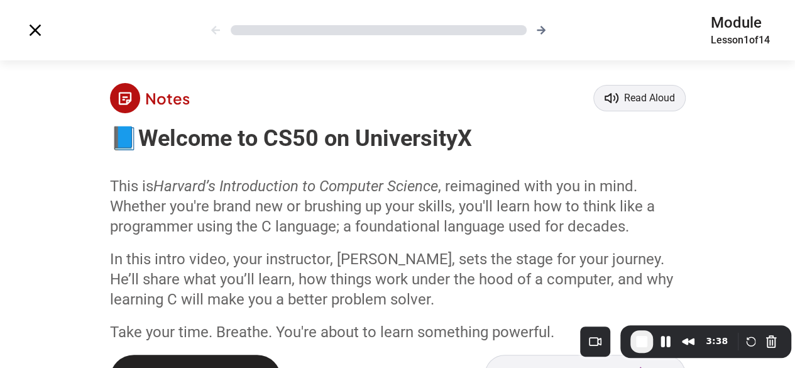
scroll to position [54, 0]
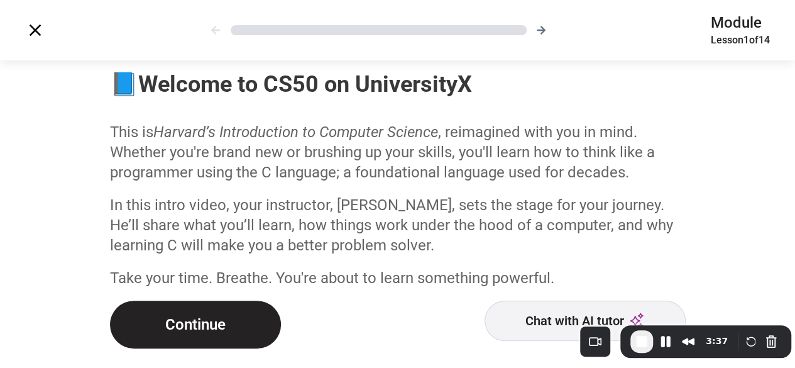
click at [194, 325] on button "Continue" at bounding box center [195, 324] width 171 height 48
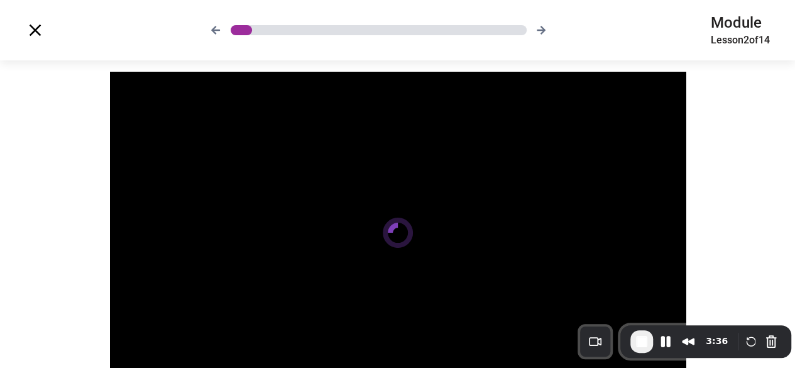
scroll to position [172, 0]
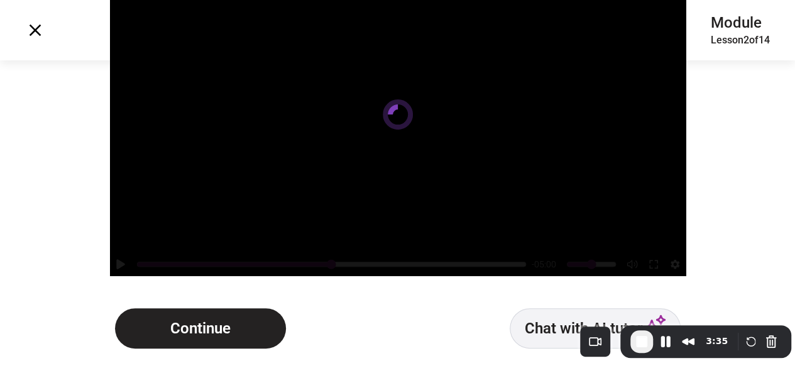
click at [220, 320] on button "Continue" at bounding box center [200, 328] width 171 height 40
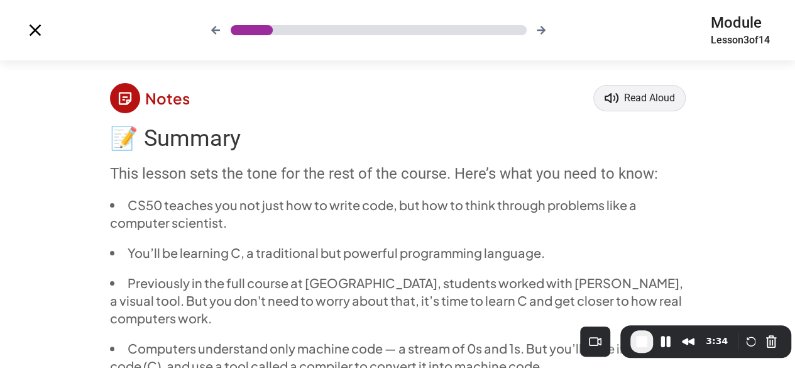
scroll to position [326, 0]
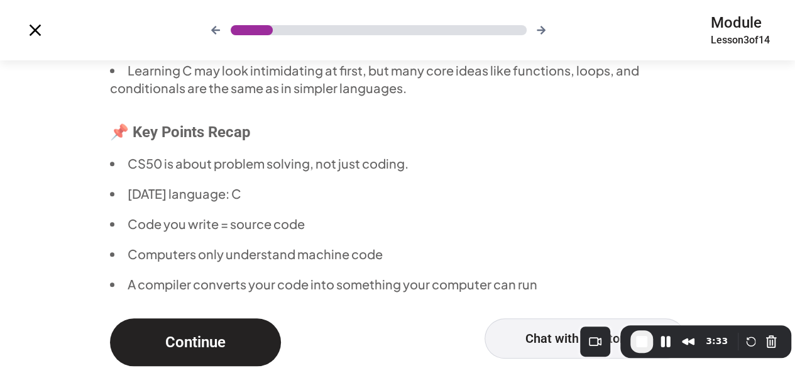
click at [226, 346] on button "Continue" at bounding box center [195, 342] width 171 height 48
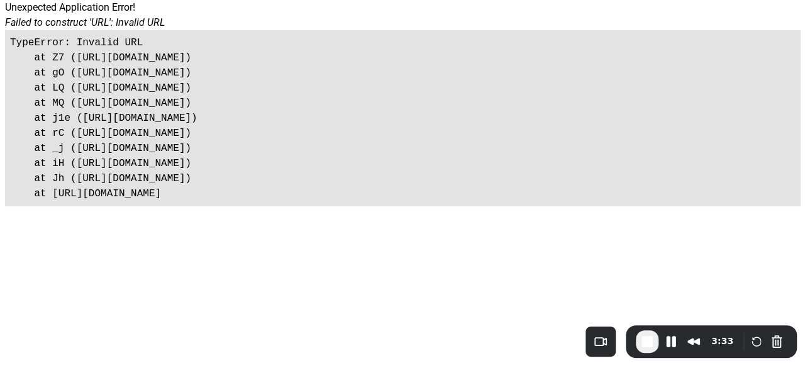
scroll to position [0, 0]
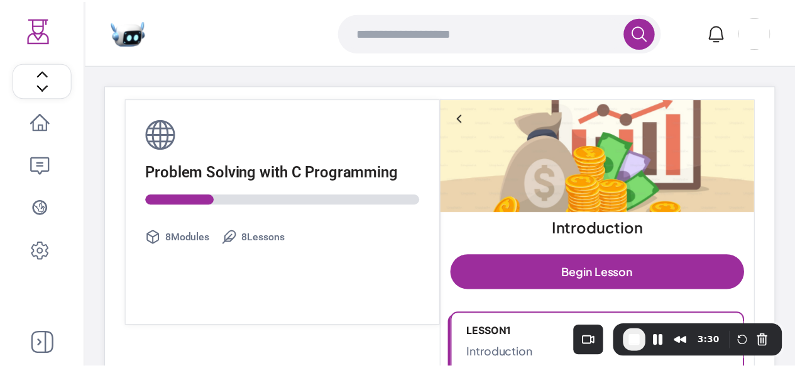
scroll to position [62, 0]
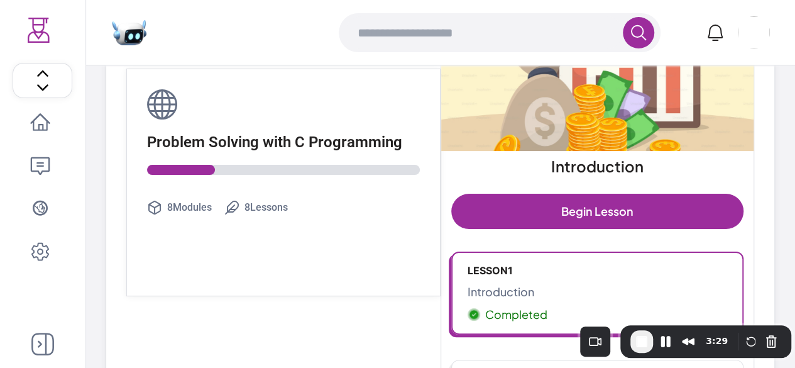
click at [45, 136] on link "Home" at bounding box center [43, 123] width 60 height 35
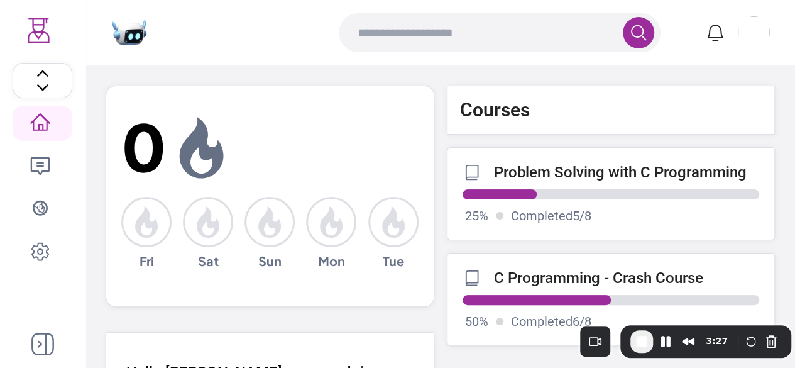
click at [489, 41] on input "search" at bounding box center [484, 32] width 278 height 33
click at [712, 30] on icon at bounding box center [715, 33] width 20 height 20
click at [767, 30] on img at bounding box center [754, 32] width 32 height 32
click at [758, 35] on img at bounding box center [754, 32] width 32 height 32
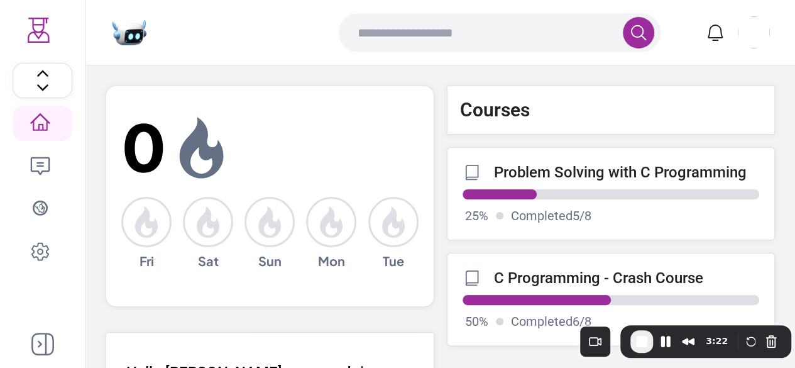
click at [40, 332] on div "UniversityX Home Ai Chat Explore Settings" at bounding box center [42, 184] width 85 height 368
click at [41, 347] on icon at bounding box center [42, 343] width 23 height 23
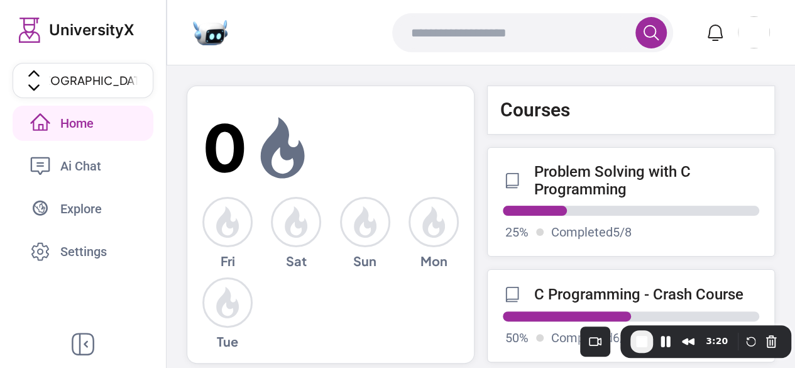
click at [94, 82] on span "[GEOGRAPHIC_DATA]" at bounding box center [90, 81] width 120 height 18
click at [97, 167] on span "Ai Chat" at bounding box center [85, 166] width 50 height 18
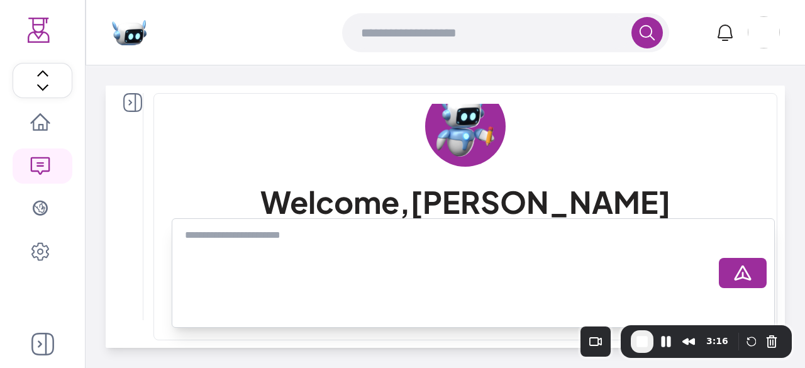
click at [44, 202] on icon at bounding box center [40, 208] width 15 height 15
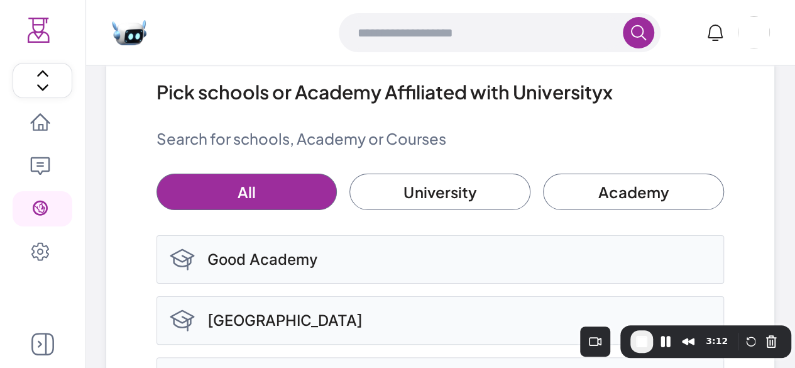
scroll to position [150, 0]
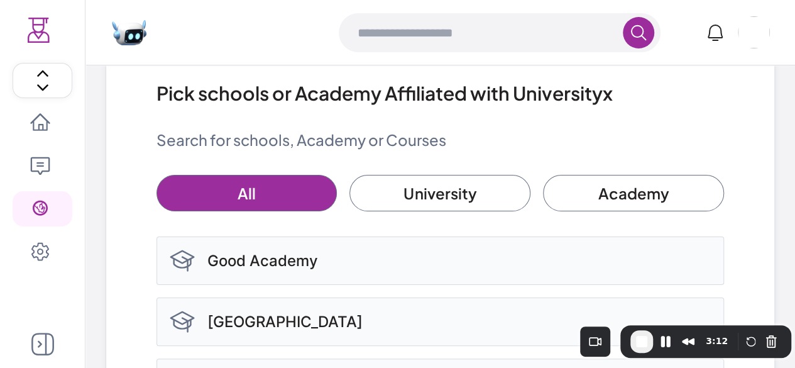
click at [436, 198] on link "University" at bounding box center [439, 193] width 181 height 36
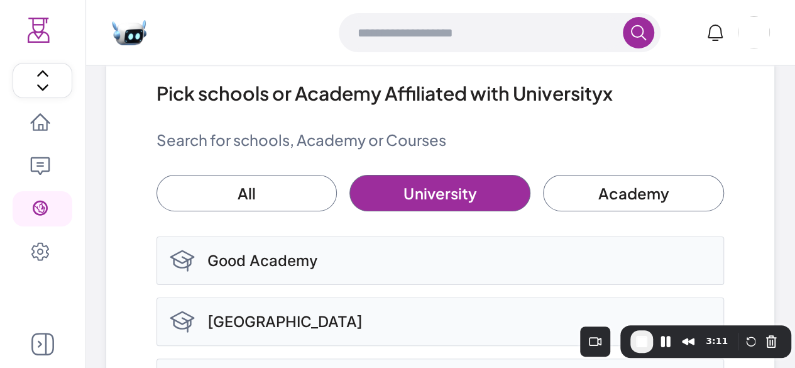
click at [39, 251] on icon at bounding box center [40, 251] width 20 height 20
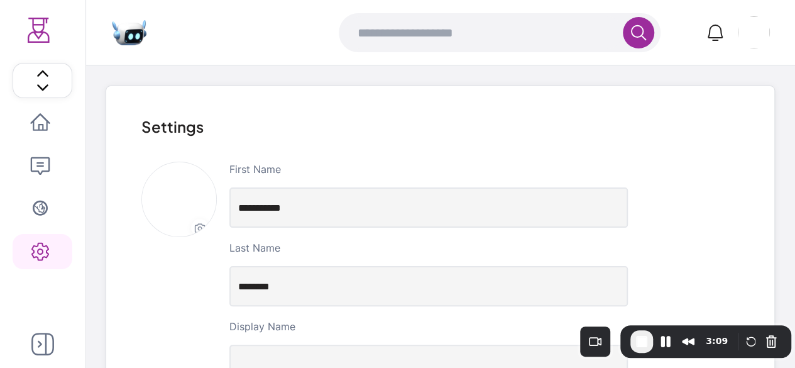
scroll to position [320, 0]
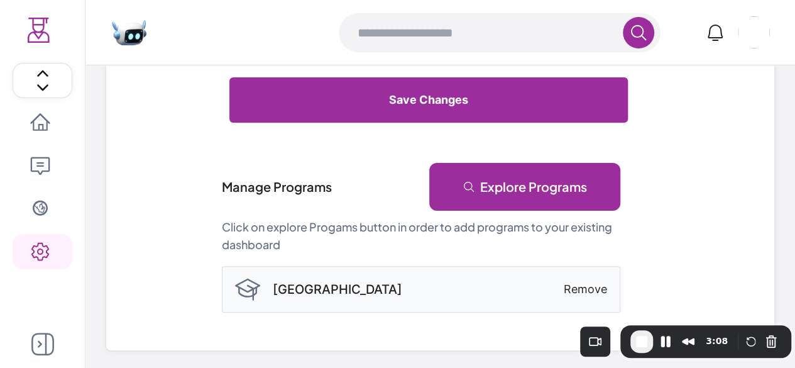
click at [496, 184] on link "Explore Programs" at bounding box center [524, 187] width 191 height 48
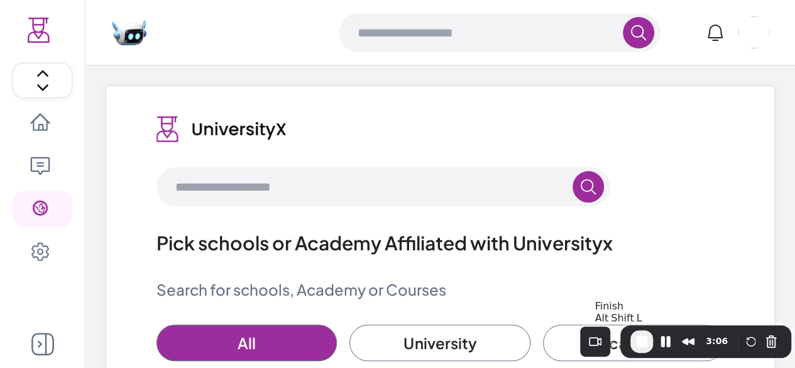
click at [642, 345] on span "End Recording" at bounding box center [641, 341] width 15 height 15
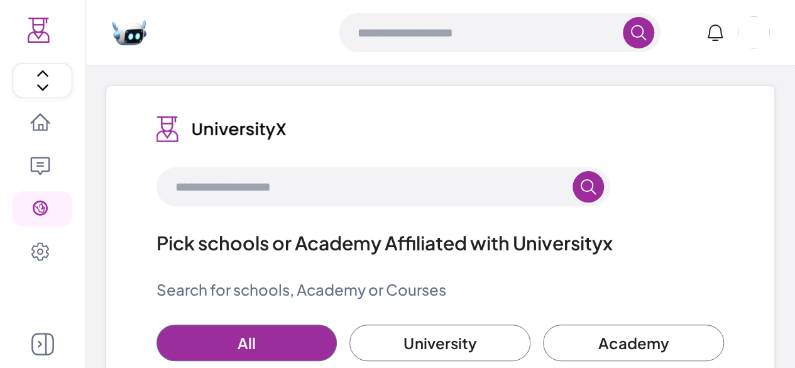
click at [40, 128] on icon at bounding box center [40, 123] width 20 height 20
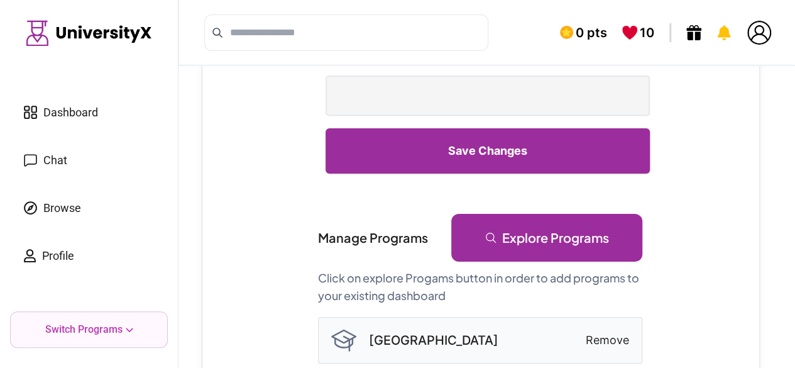
scroll to position [310, 0]
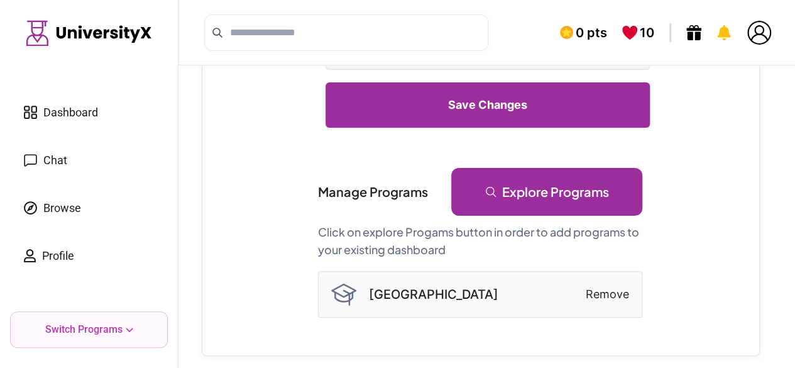
click at [54, 158] on span "Chat" at bounding box center [55, 160] width 24 height 18
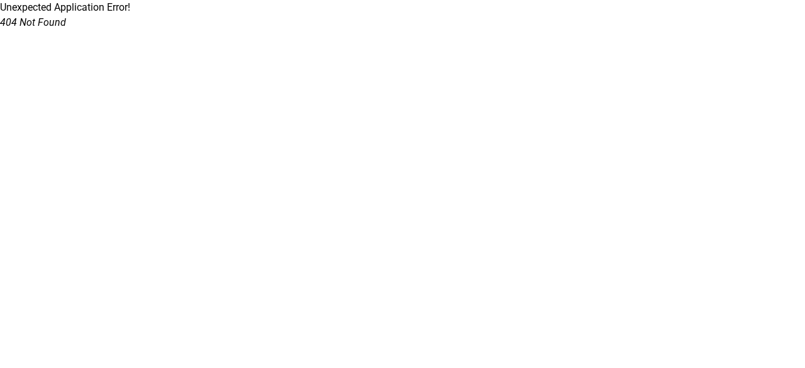
click at [54, 30] on html "Unexpected Application Error! 404 Not Found" at bounding box center [402, 15] width 805 height 30
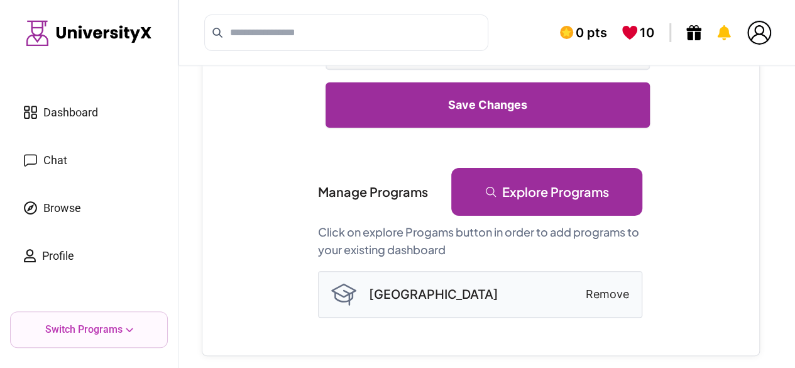
click at [118, 329] on p "Switch Programs" at bounding box center [83, 329] width 77 height 15
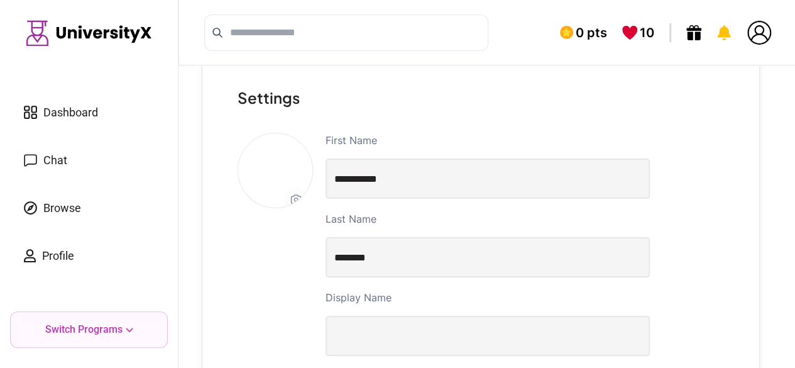
scroll to position [0, 0]
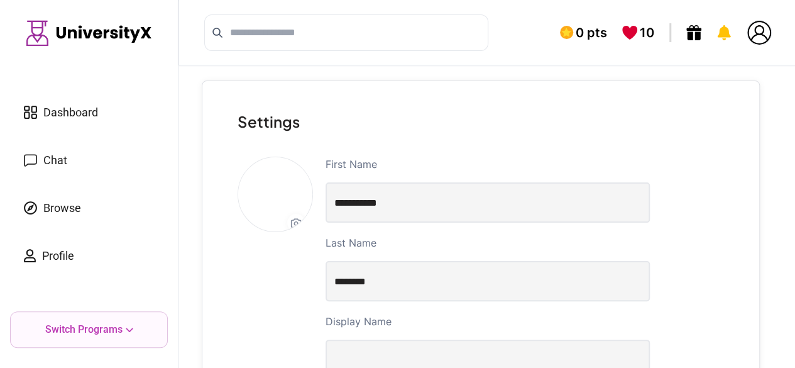
click at [63, 104] on span "Dashboard" at bounding box center [70, 113] width 55 height 18
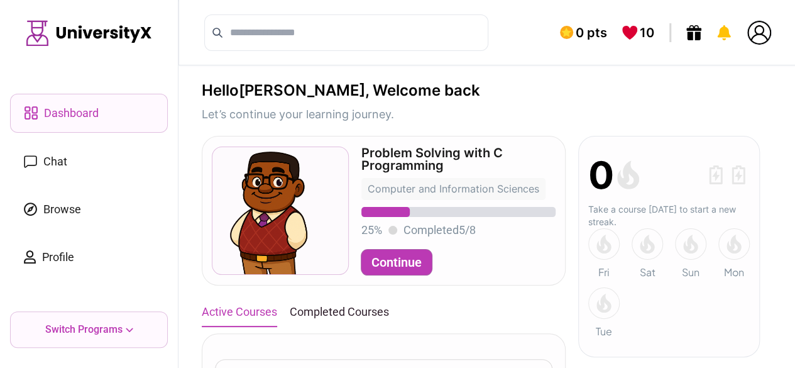
click at [67, 246] on link "Profile" at bounding box center [89, 257] width 158 height 38
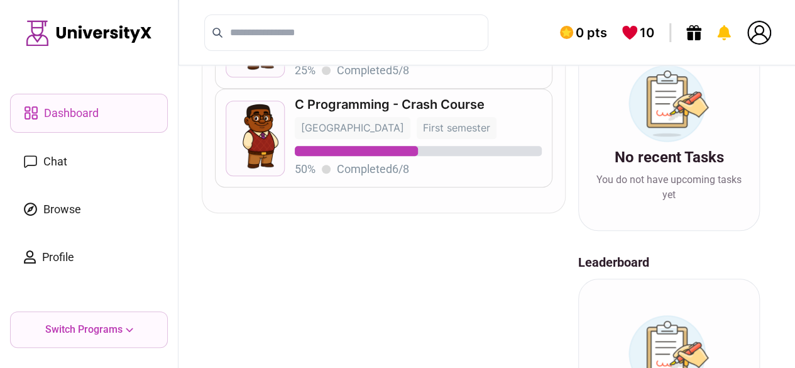
scroll to position [370, 0]
click at [423, 130] on span "First semester" at bounding box center [456, 127] width 67 height 13
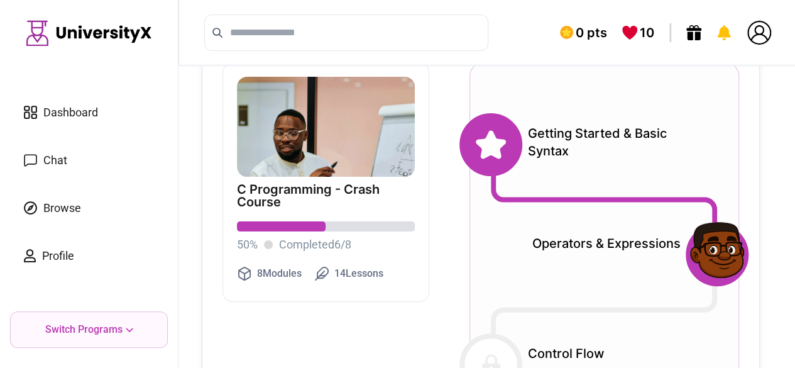
scroll to position [102, 0]
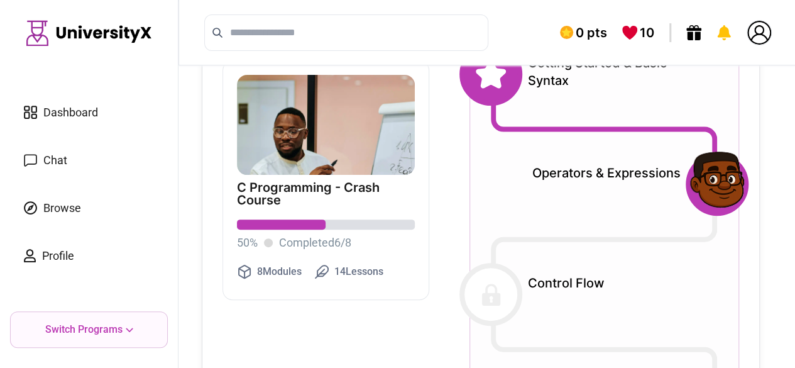
click at [726, 180] on img at bounding box center [716, 182] width 70 height 70
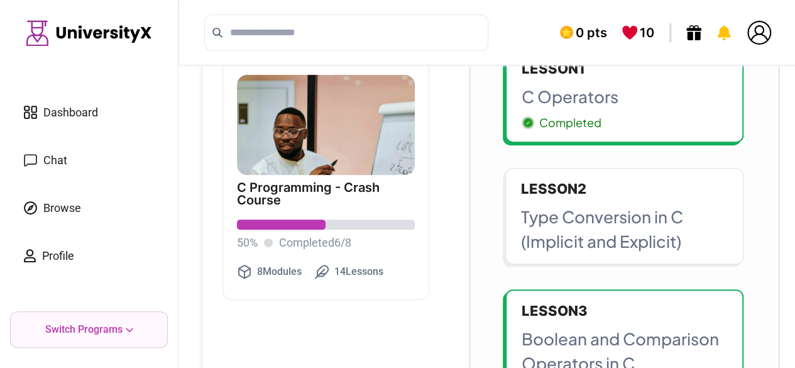
scroll to position [169, 0]
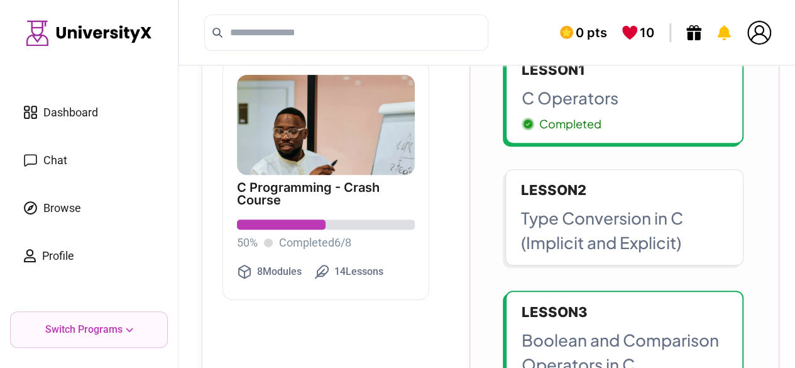
click at [590, 192] on p "Lesson 2" at bounding box center [624, 190] width 207 height 21
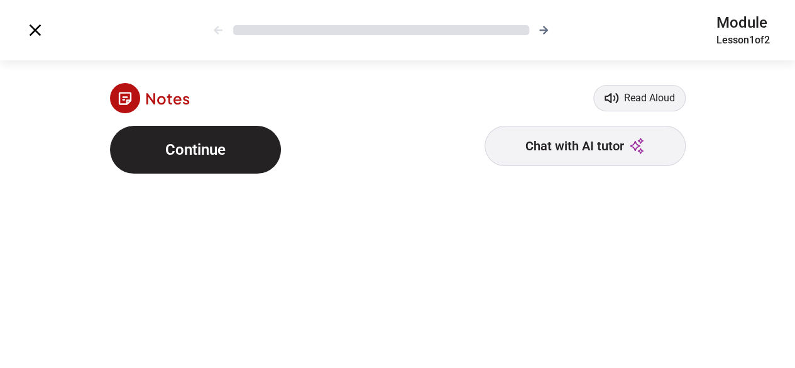
click at [250, 145] on button "Continue" at bounding box center [195, 150] width 171 height 48
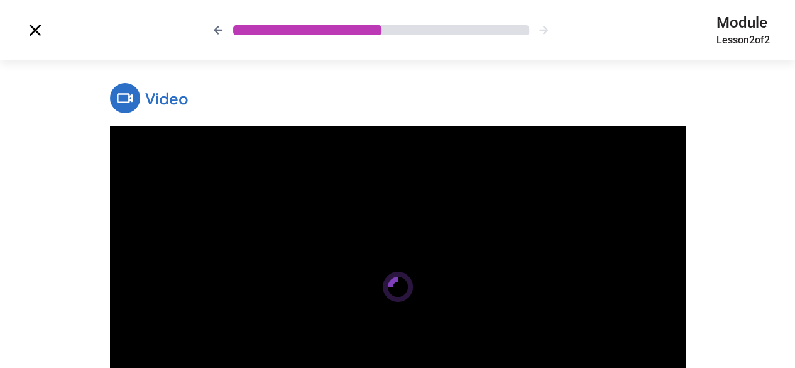
scroll to position [172, 0]
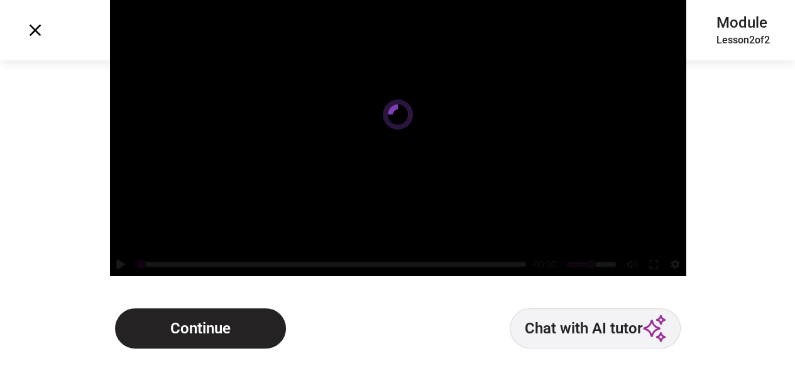
click at [224, 327] on button "Continue" at bounding box center [200, 328] width 171 height 40
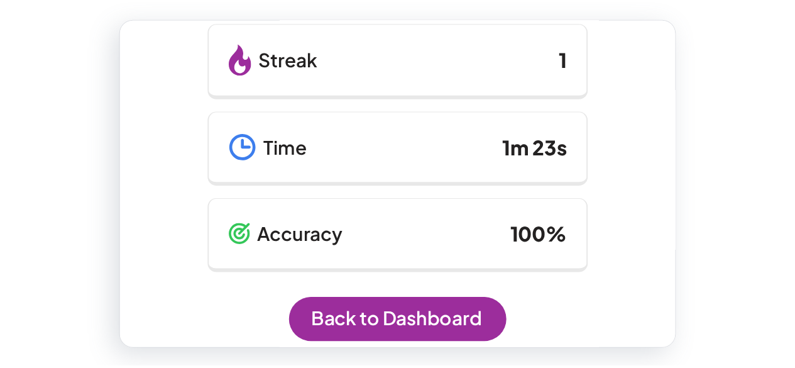
scroll to position [271, 0]
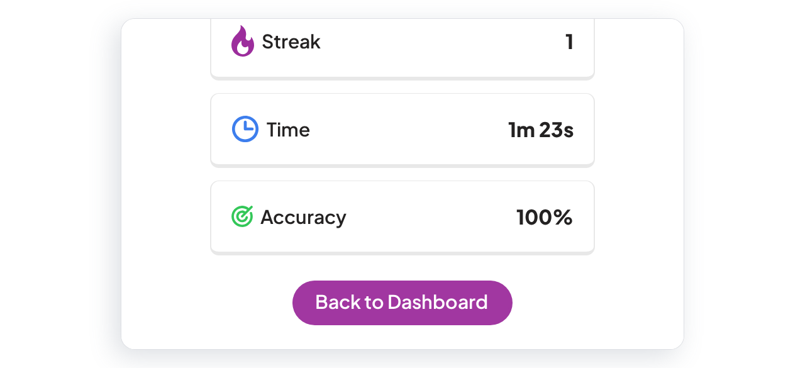
click at [398, 301] on link "Back to Dashboard" at bounding box center [402, 302] width 220 height 44
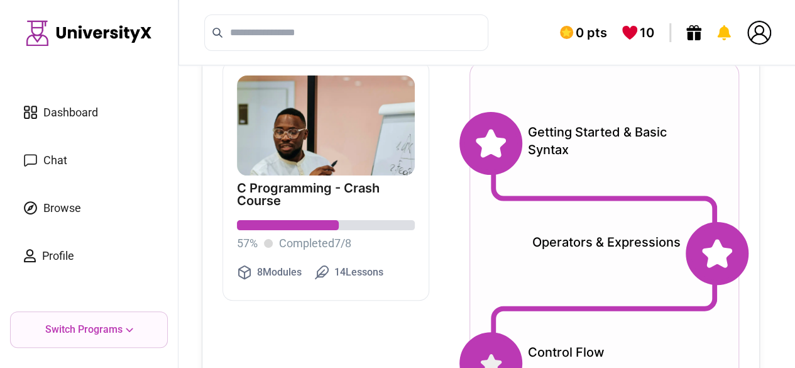
scroll to position [4, 0]
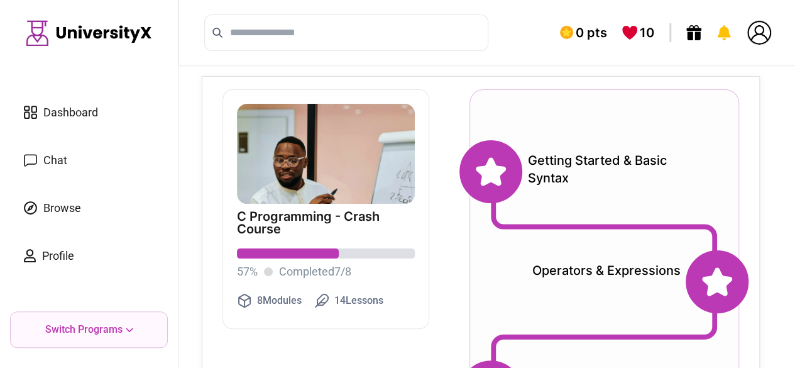
click at [112, 106] on link "Dashboard" at bounding box center [89, 113] width 158 height 38
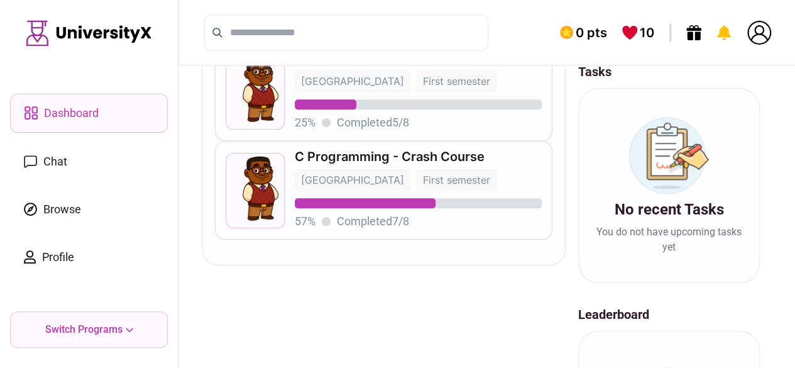
click at [448, 150] on p "C Programming - Crash Course" at bounding box center [418, 156] width 247 height 13
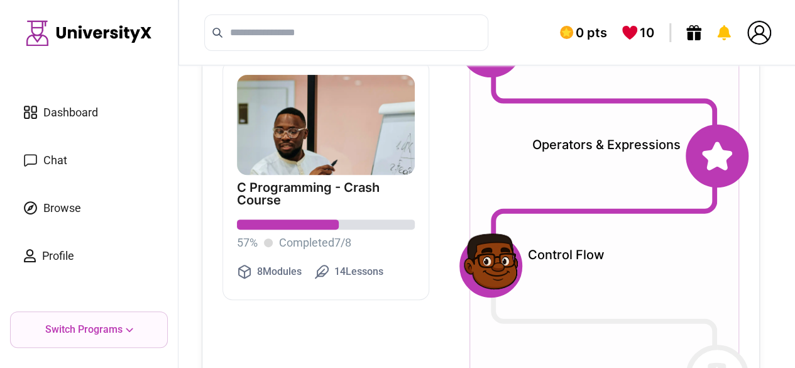
scroll to position [131, 0]
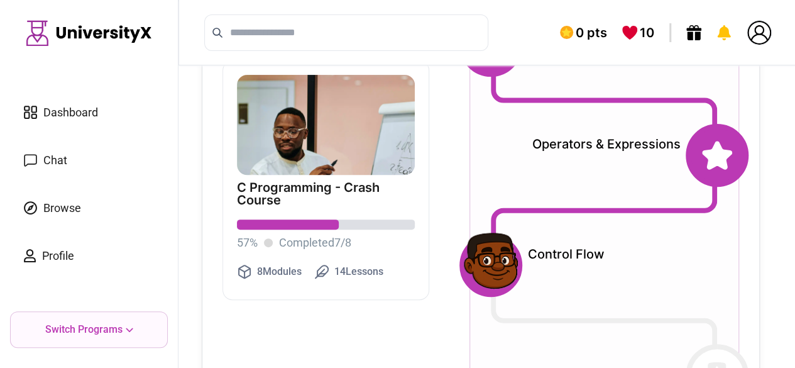
click at [495, 261] on img at bounding box center [489, 263] width 70 height 70
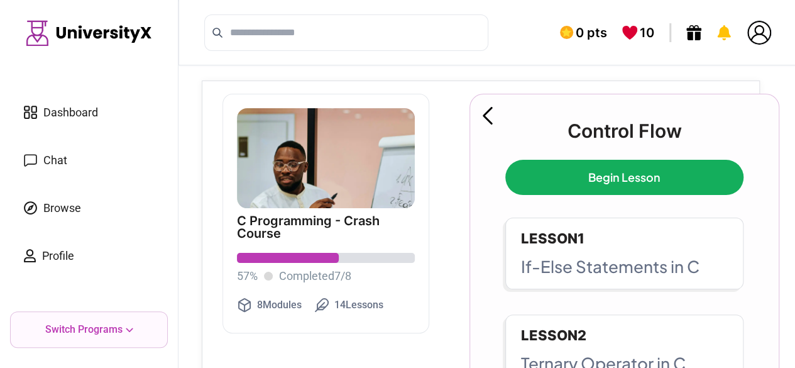
click at [588, 170] on link "Begin Lesson" at bounding box center [624, 177] width 238 height 35
click at [486, 116] on icon at bounding box center [488, 116] width 10 height 18
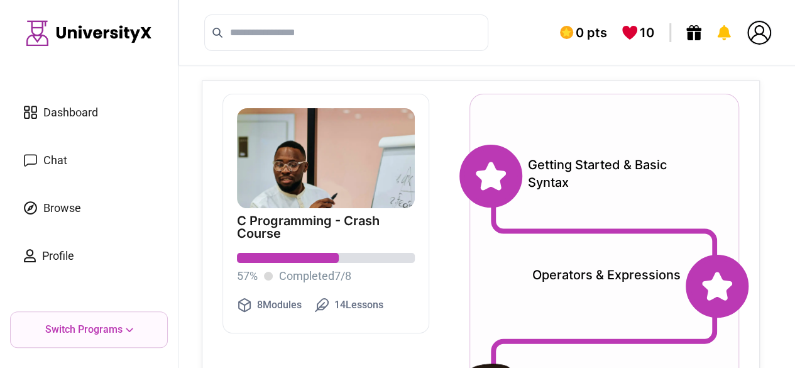
click at [500, 182] on icon at bounding box center [491, 176] width 30 height 28
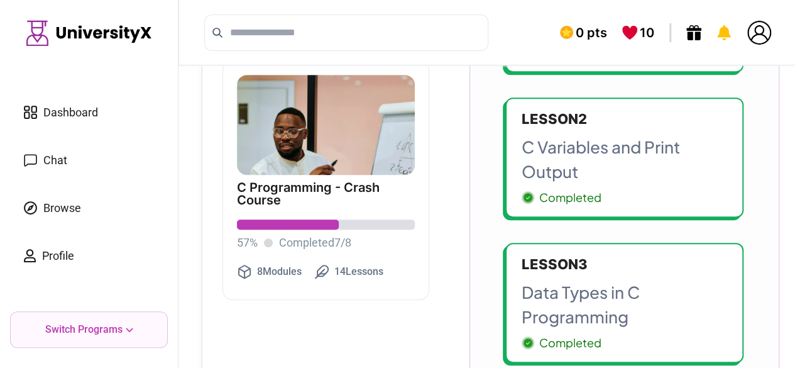
scroll to position [289, 0]
click at [89, 105] on span "Dashboard" at bounding box center [70, 113] width 55 height 18
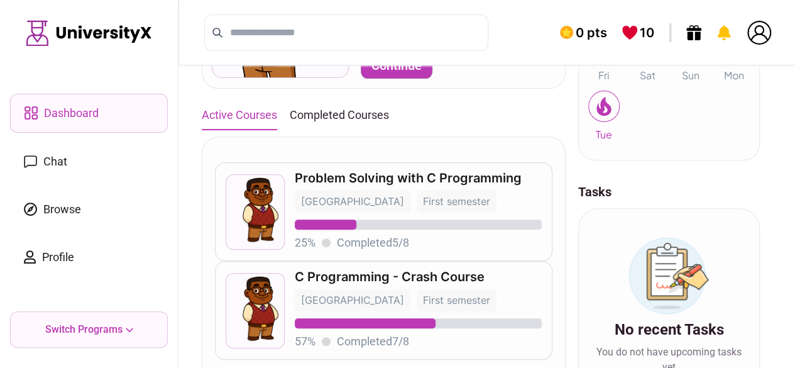
scroll to position [197, 0]
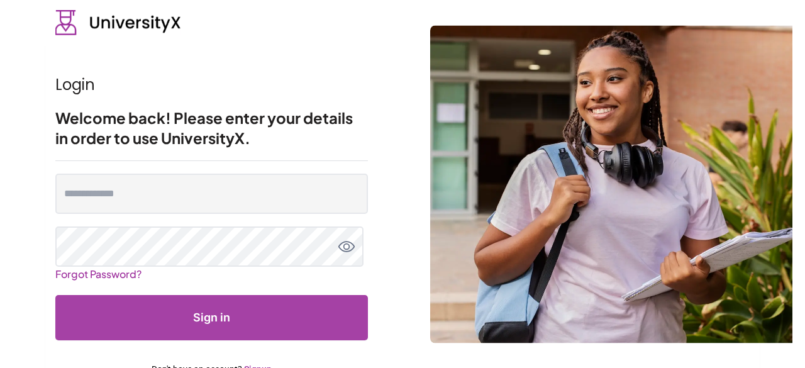
type input "**********"
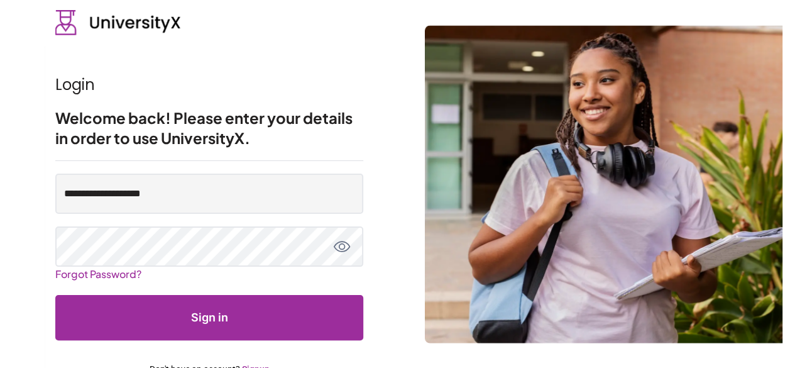
click at [165, 321] on button "Sign in" at bounding box center [209, 317] width 308 height 45
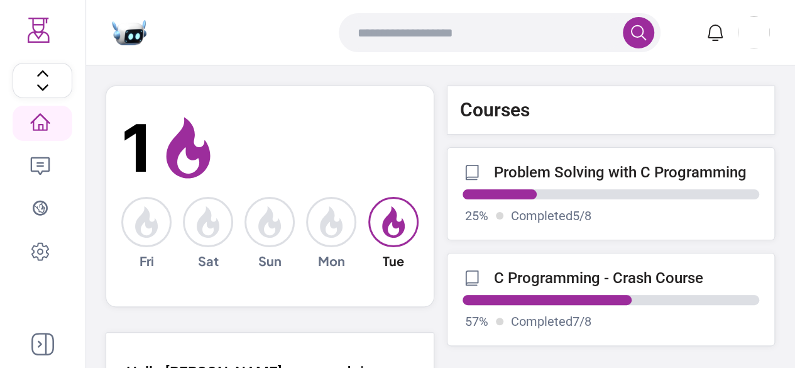
click at [38, 170] on icon at bounding box center [40, 166] width 20 height 20
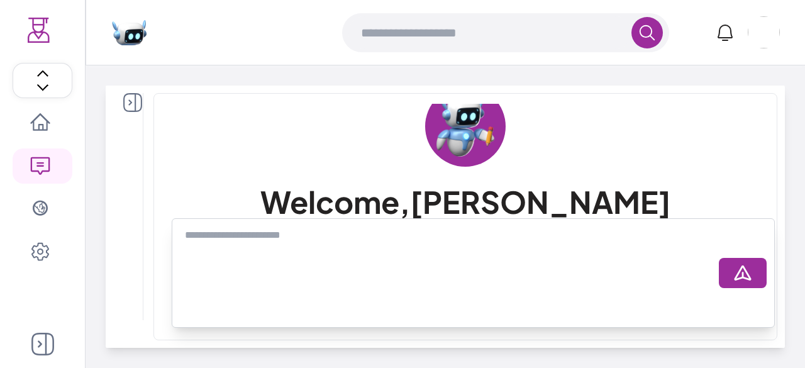
click at [44, 349] on icon at bounding box center [42, 343] width 23 height 23
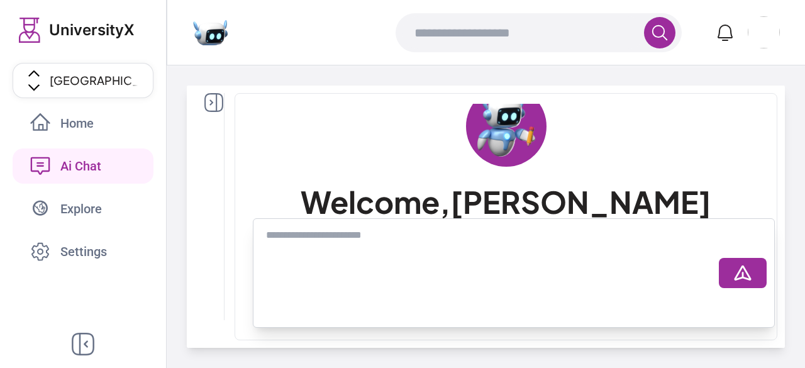
click at [72, 254] on span "Settings" at bounding box center [97, 252] width 75 height 18
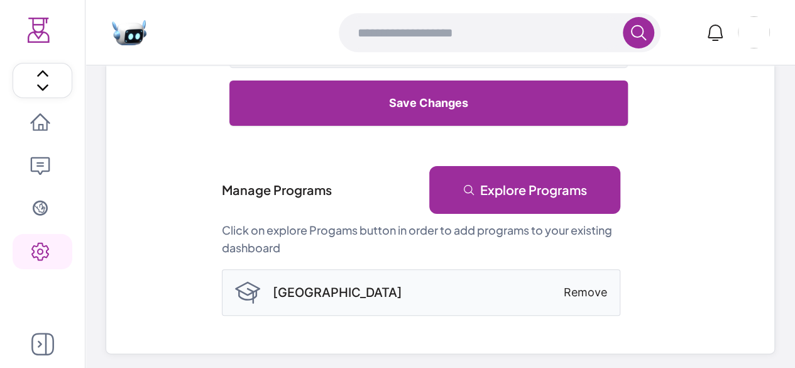
scroll to position [320, 0]
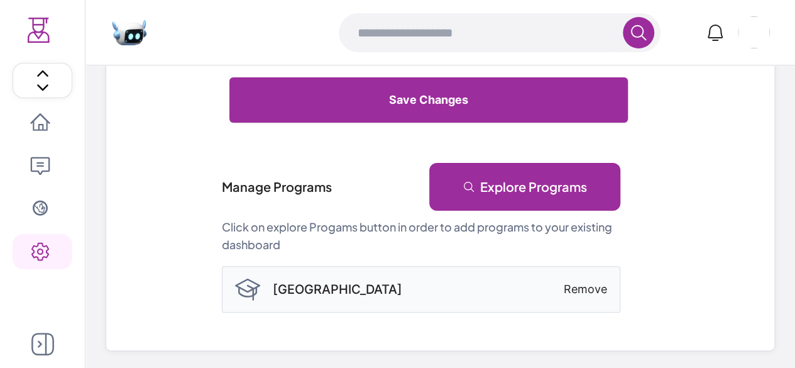
click at [536, 195] on link "Explore Programs" at bounding box center [524, 187] width 191 height 48
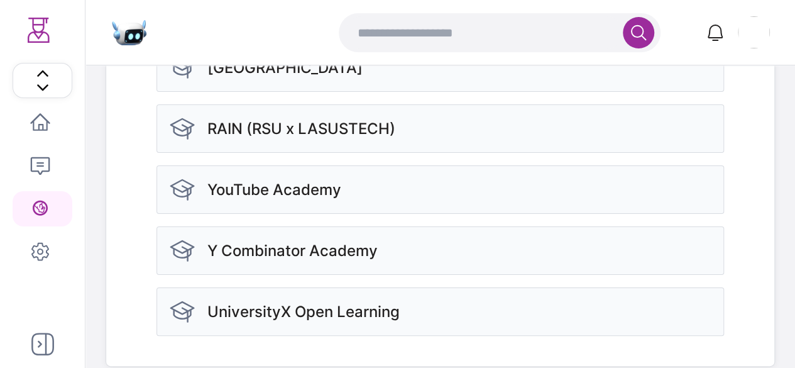
scroll to position [419, 0]
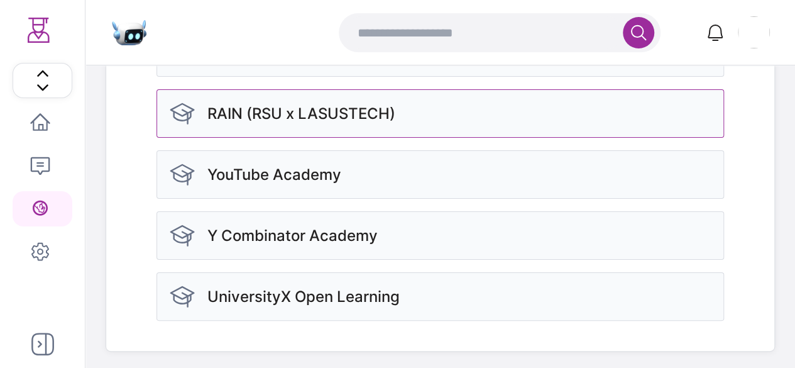
click at [444, 127] on div "RAIN (RSU x LASUSTECH)" at bounding box center [441, 113] width 568 height 48
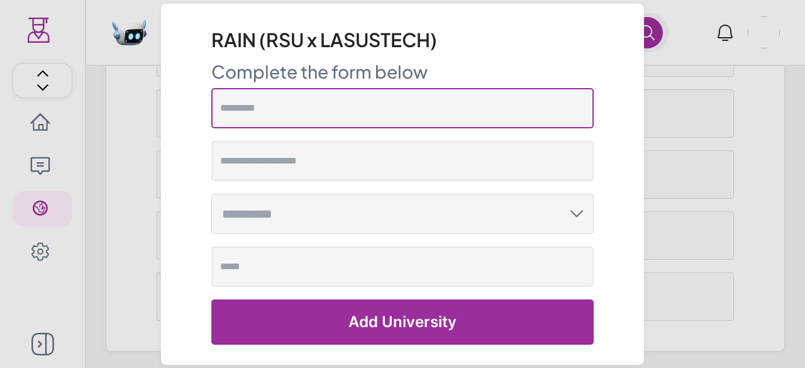
click at [405, 114] on input "text" at bounding box center [402, 108] width 382 height 40
type input "****"
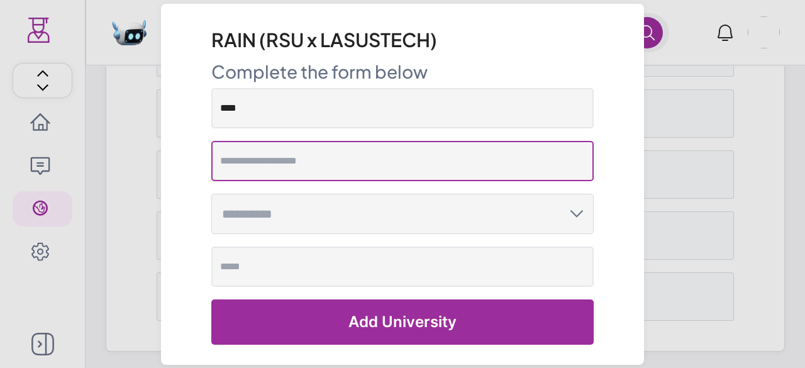
click at [338, 168] on input "email" at bounding box center [402, 161] width 382 height 40
type input "**********"
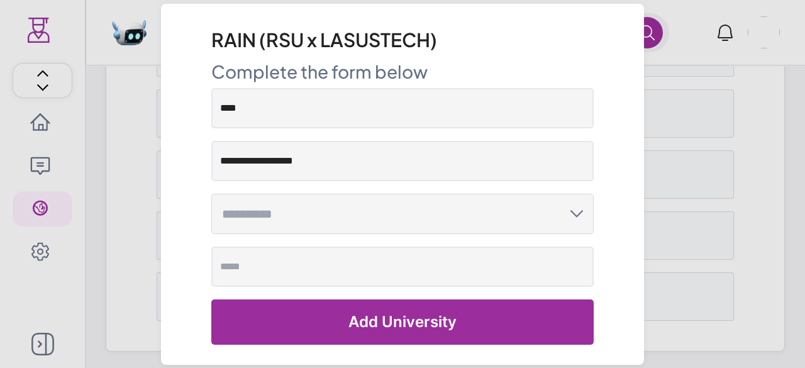
click at [305, 215] on input "text" at bounding box center [396, 214] width 348 height 14
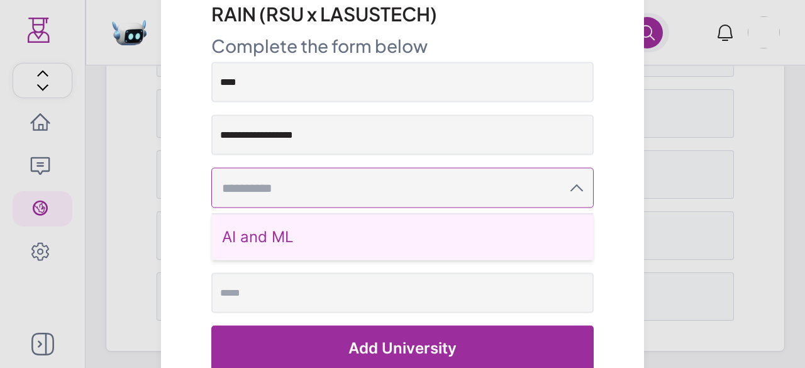
click at [305, 239] on div "AI and ML" at bounding box center [402, 236] width 381 height 46
type input "*********"
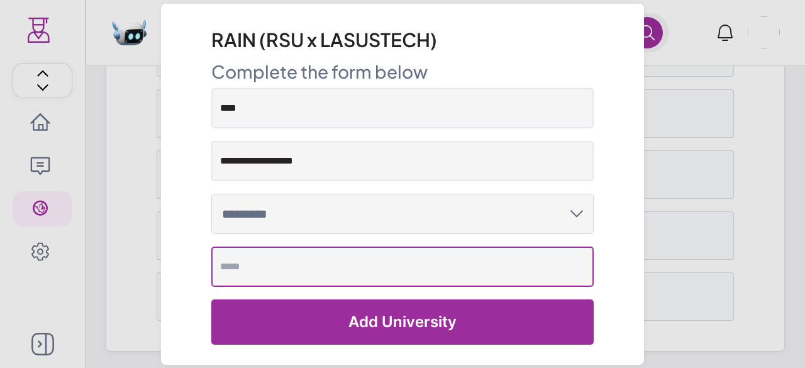
click at [297, 267] on input "text" at bounding box center [402, 266] width 382 height 40
type input "***"
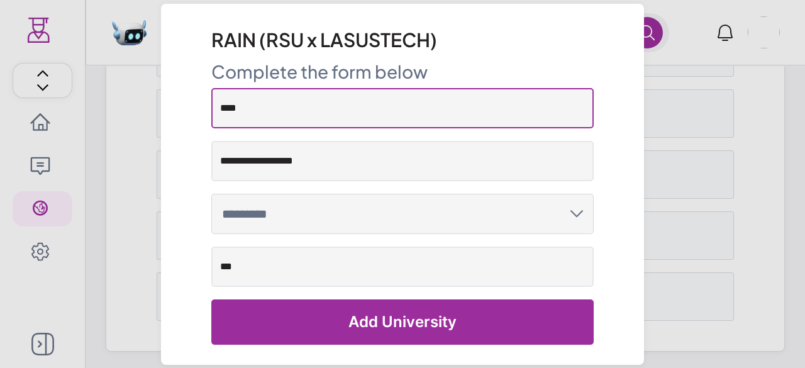
click at [310, 110] on input "****" at bounding box center [402, 108] width 382 height 40
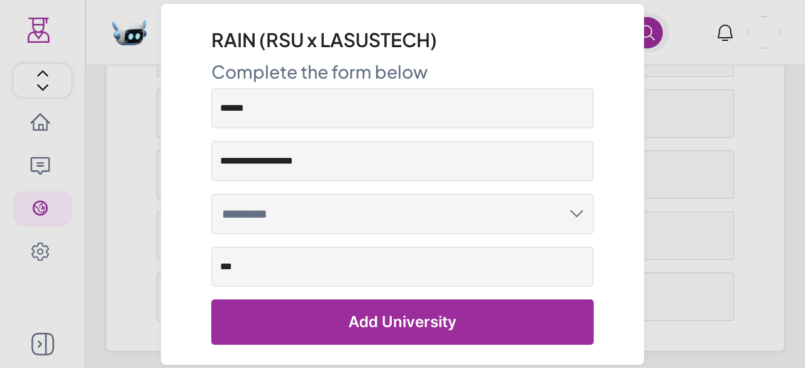
click at [351, 329] on button "Add University" at bounding box center [402, 321] width 382 height 45
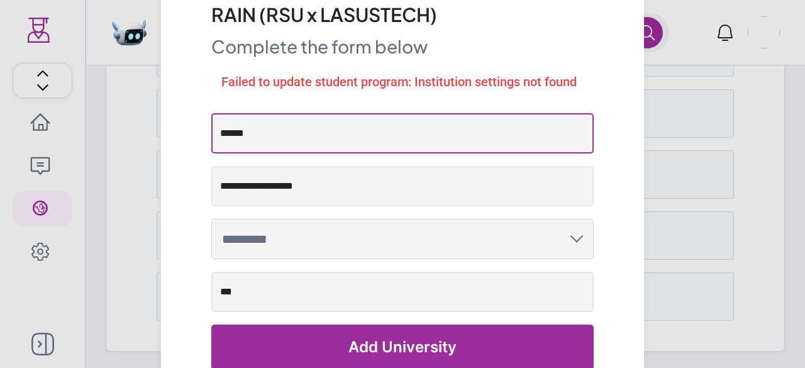
click at [324, 131] on input "******" at bounding box center [402, 133] width 382 height 40
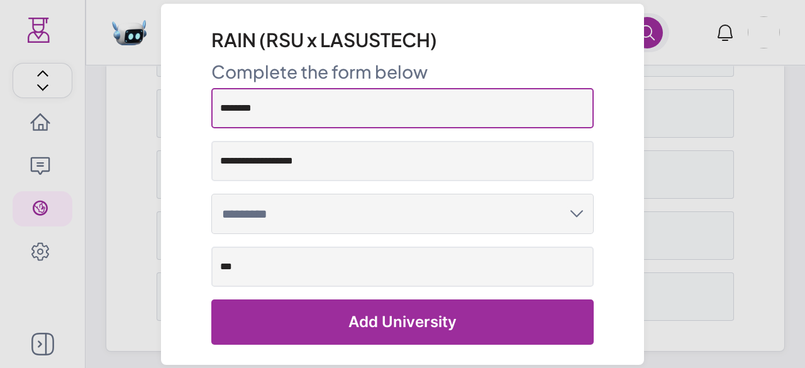
type input "********"
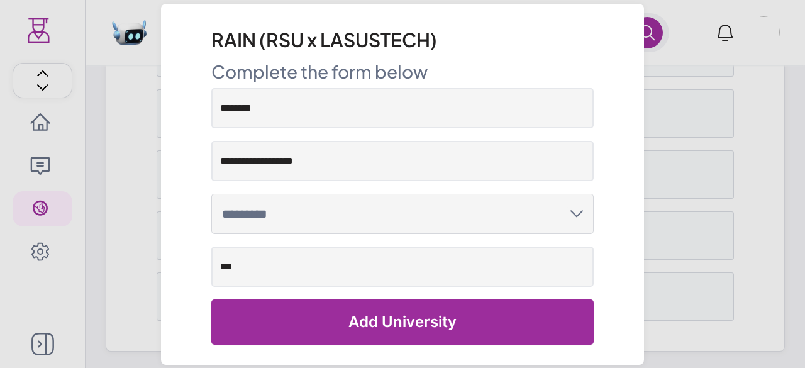
click at [319, 312] on button "Add University" at bounding box center [402, 321] width 382 height 45
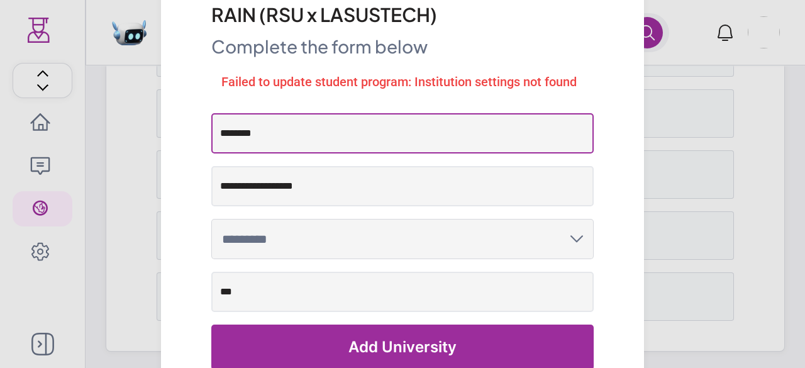
click at [331, 144] on input "********" at bounding box center [402, 133] width 382 height 40
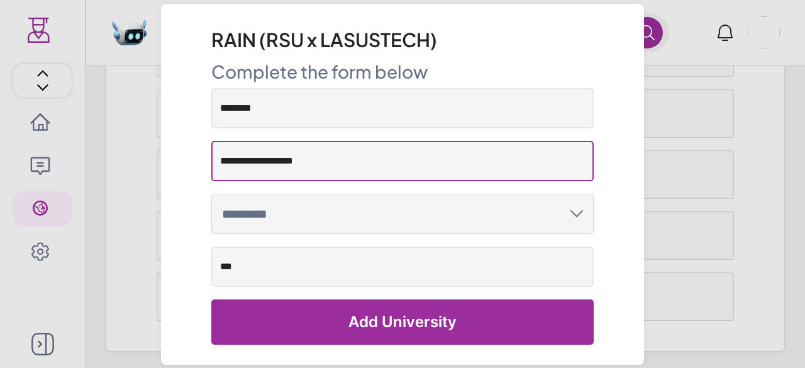
click at [328, 174] on input "**********" at bounding box center [402, 161] width 382 height 40
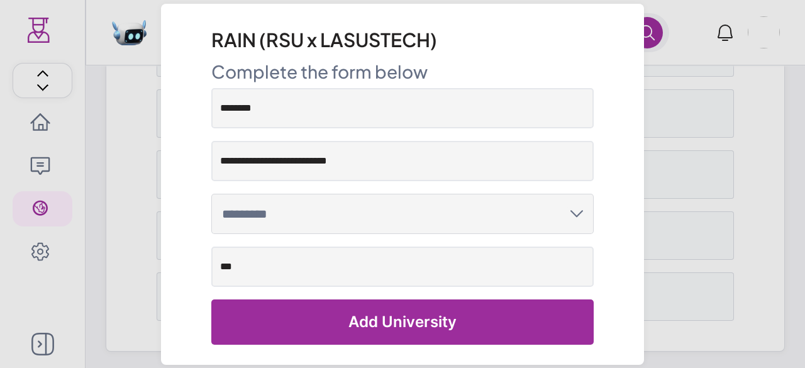
click at [370, 324] on button "Add University" at bounding box center [402, 321] width 382 height 45
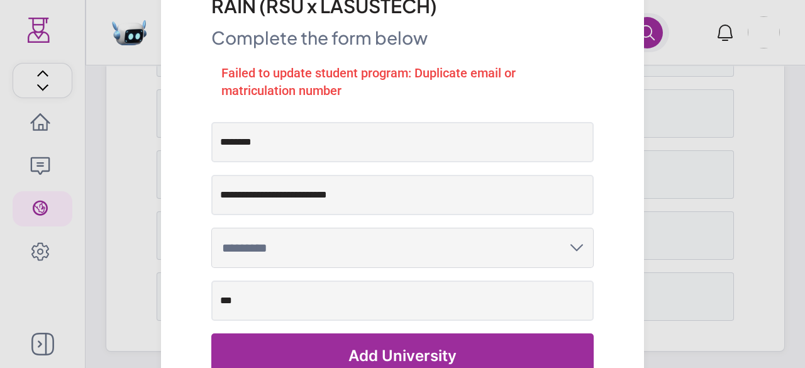
click at [402, 184] on dialog "**********" at bounding box center [402, 184] width 0 height 0
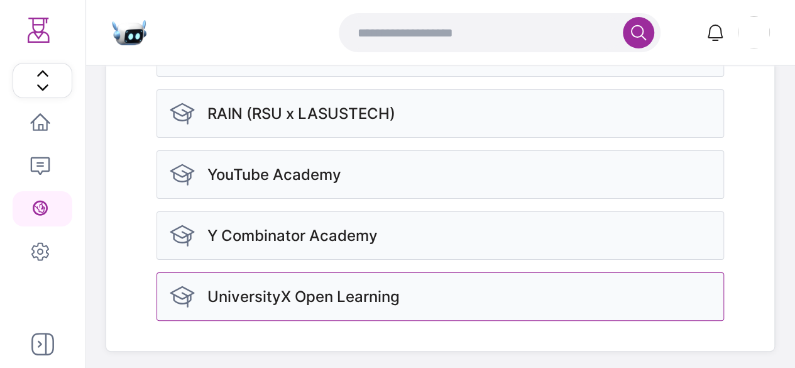
click at [297, 290] on p "UniversityX Open Learning" at bounding box center [303, 297] width 192 height 20
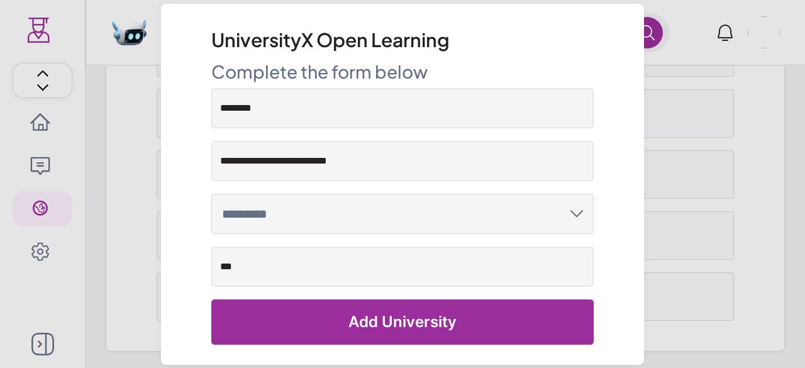
click at [380, 324] on button "Add University" at bounding box center [402, 321] width 382 height 45
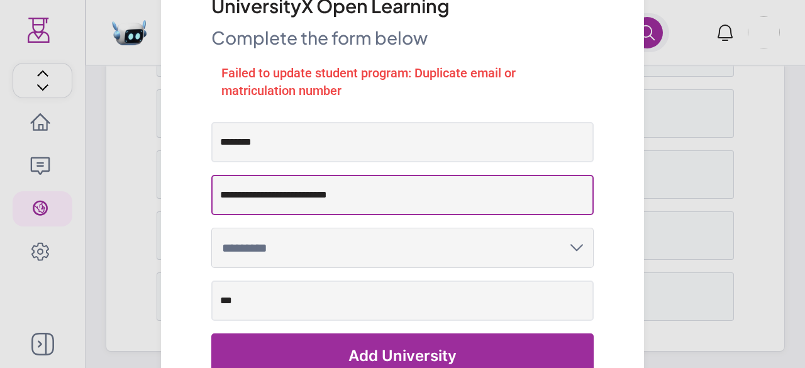
click at [332, 192] on input "**********" at bounding box center [402, 195] width 382 height 40
click at [377, 199] on input "**********" at bounding box center [402, 195] width 382 height 40
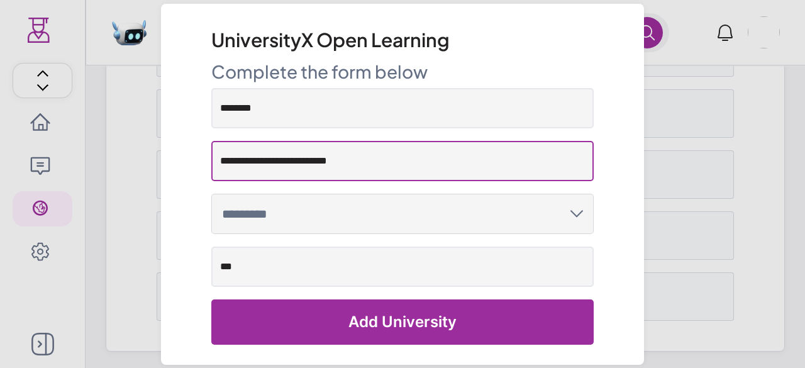
click at [297, 168] on input "**********" at bounding box center [402, 161] width 382 height 40
type input "**********"
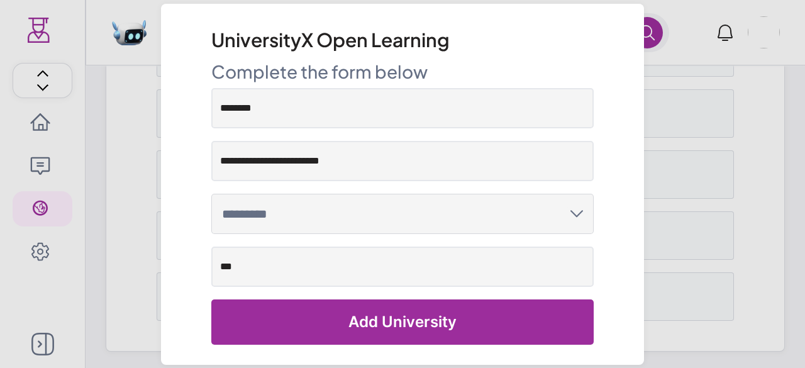
click at [369, 321] on button "Add University" at bounding box center [402, 321] width 382 height 45
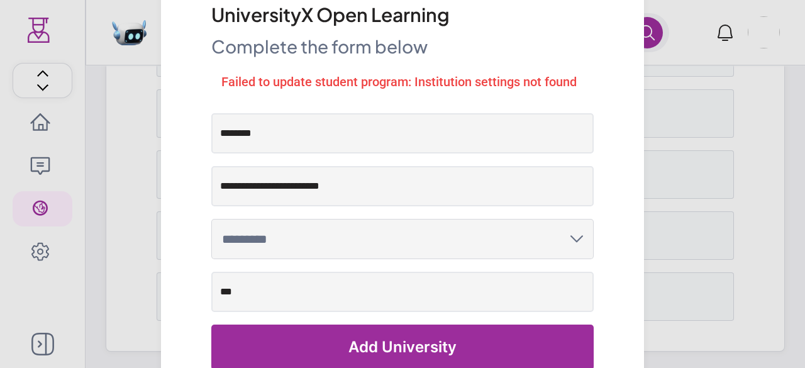
click at [312, 237] on input "*********" at bounding box center [396, 239] width 348 height 14
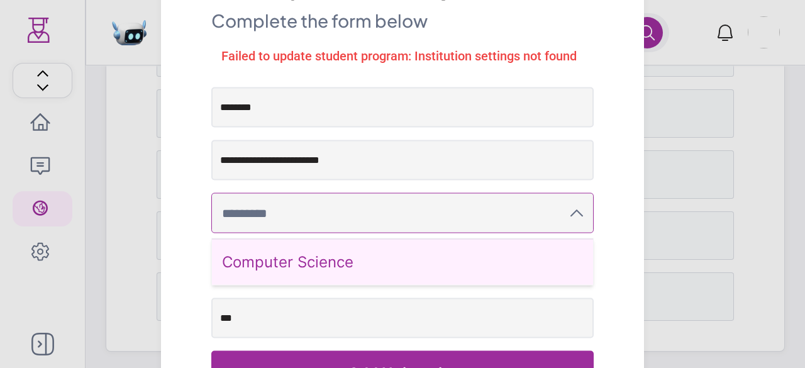
click at [313, 262] on div "Computer Science" at bounding box center [402, 261] width 381 height 46
type input "**********"
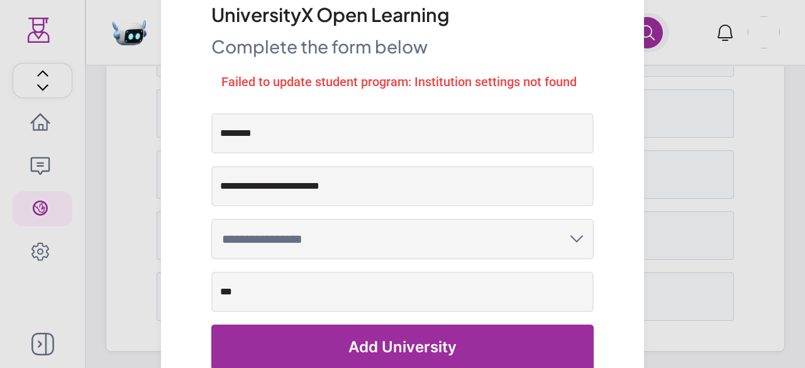
click at [351, 343] on button "Add University" at bounding box center [402, 346] width 382 height 45
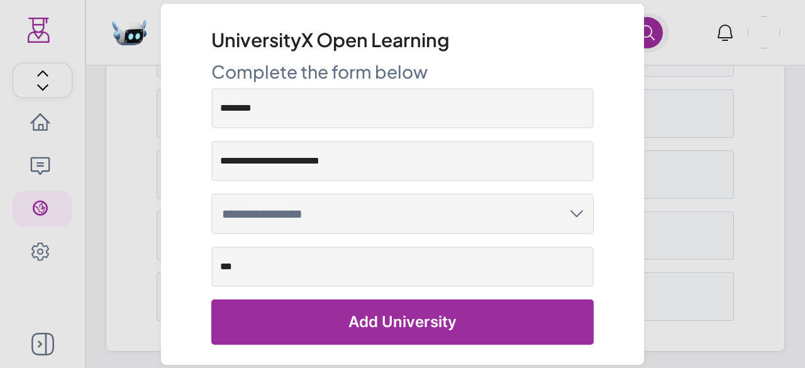
click at [370, 324] on button "Add University" at bounding box center [402, 321] width 382 height 45
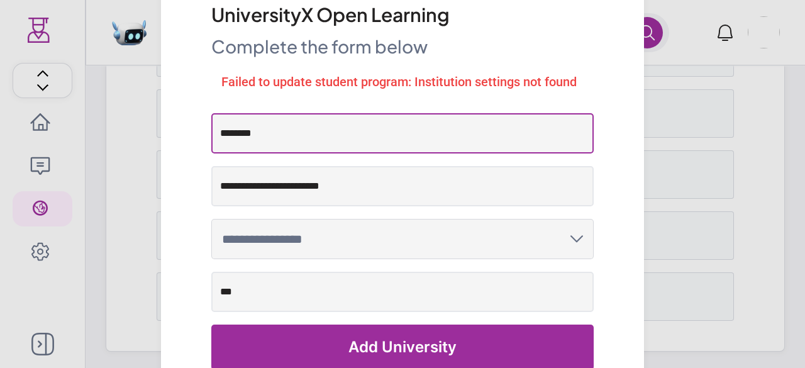
click at [314, 119] on input "********" at bounding box center [402, 133] width 382 height 40
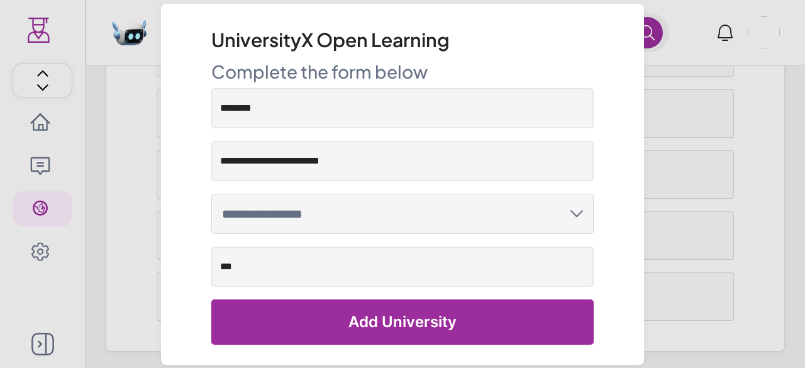
click at [402, 184] on dialog "**********" at bounding box center [402, 184] width 0 height 0
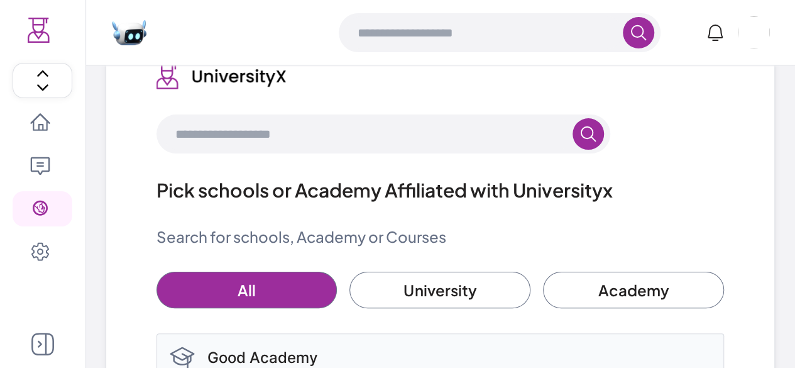
scroll to position [0, 0]
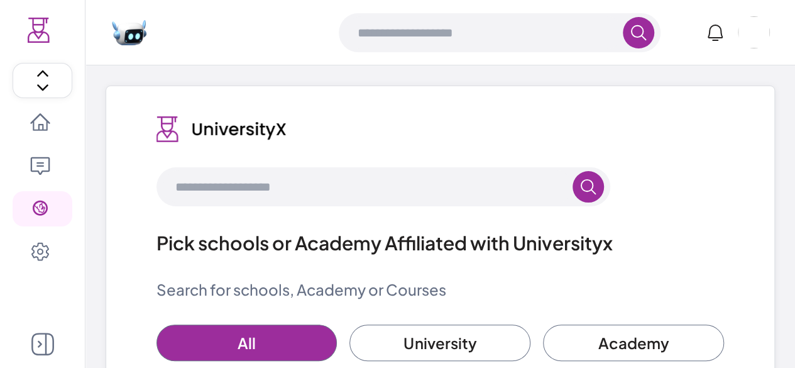
click at [35, 115] on icon at bounding box center [40, 123] width 20 height 20
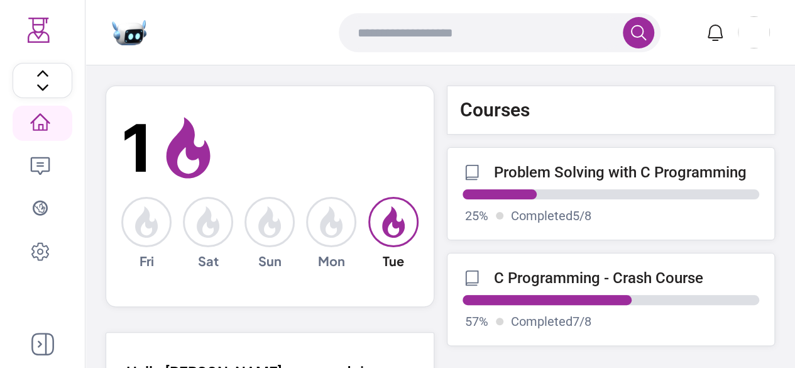
click at [517, 162] on link "Problem Solving with C Programming 25 % Completed 5 / 8" at bounding box center [611, 193] width 329 height 93
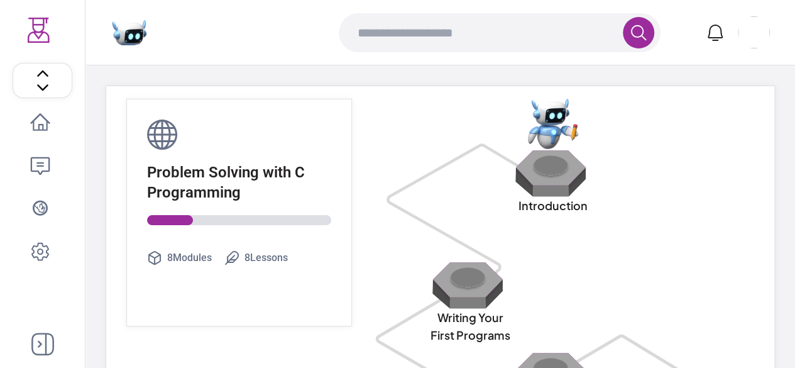
scroll to position [194, 0]
